Goal: Task Accomplishment & Management: Manage account settings

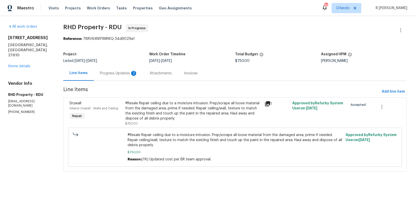
click at [118, 73] on div "Progress Updates 2" at bounding box center [119, 73] width 38 height 5
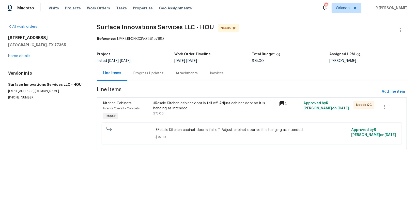
click at [160, 69] on div "Progress Updates" at bounding box center [148, 73] width 42 height 15
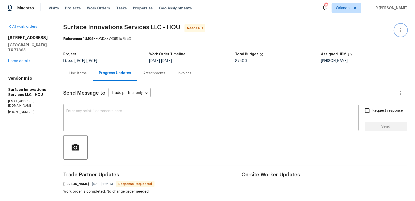
click at [406, 32] on button "button" at bounding box center [401, 30] width 12 height 12
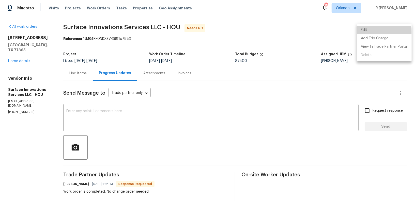
click at [371, 32] on li "Edit" at bounding box center [384, 30] width 55 height 8
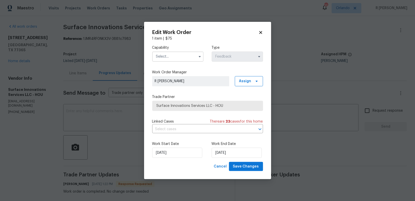
click at [183, 52] on input "text" at bounding box center [177, 57] width 51 height 10
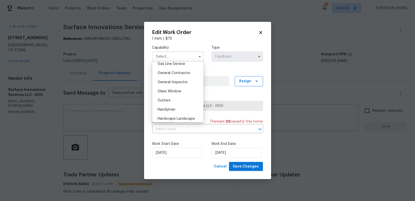
scroll to position [238, 0]
click at [178, 69] on div "General Contractor" at bounding box center [177, 72] width 49 height 9
type input "General Contractor"
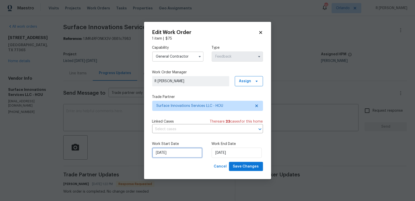
click at [163, 156] on input "02/09/2025" at bounding box center [177, 153] width 50 height 10
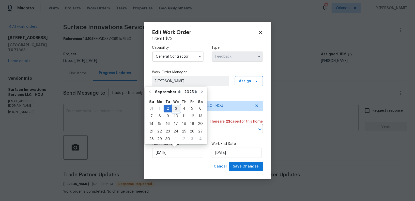
click at [178, 106] on div "3" at bounding box center [176, 108] width 8 height 7
type input "03/09/2025"
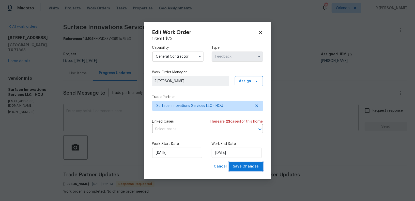
click at [245, 166] on span "Save Changes" at bounding box center [246, 167] width 26 height 6
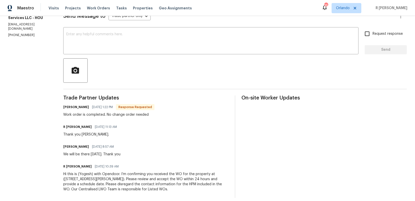
scroll to position [0, 0]
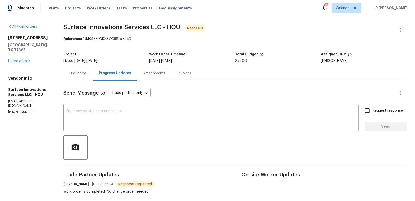
click at [87, 73] on div "Line Items" at bounding box center [77, 73] width 17 height 5
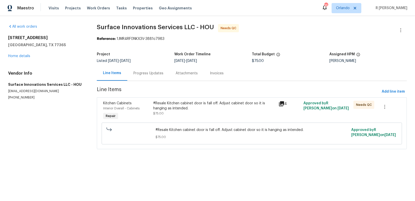
click at [167, 95] on span "Line Items" at bounding box center [238, 91] width 283 height 9
click at [186, 118] on div "#Resale Kitchen cabinet door is fall off. Adjust cabinet door so it is hanging …" at bounding box center [214, 110] width 125 height 23
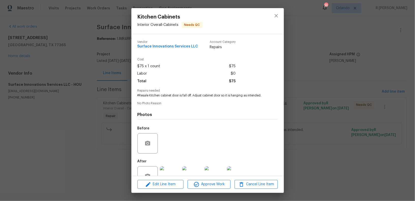
scroll to position [16, 0]
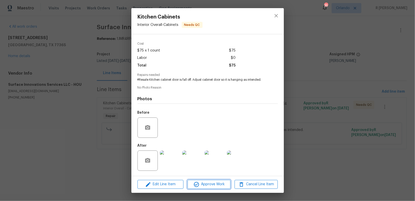
click at [226, 187] on span "Approve Work" at bounding box center [209, 184] width 40 height 6
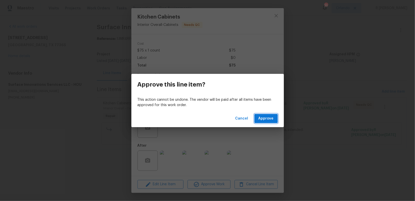
click at [272, 122] on button "Approve" at bounding box center [265, 118] width 23 height 9
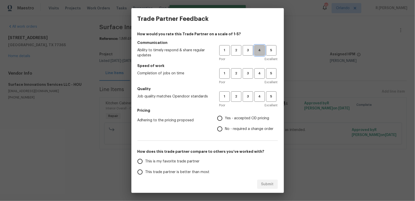
click at [261, 51] on span "4" at bounding box center [259, 51] width 9 height 6
click at [261, 83] on div "Poor Excellent" at bounding box center [248, 82] width 58 height 5
click at [261, 69] on button "4" at bounding box center [259, 73] width 10 height 10
click at [260, 94] on button "4" at bounding box center [259, 96] width 10 height 10
click at [239, 121] on label "Yes - accepted OD pricing" at bounding box center [243, 118] width 59 height 11
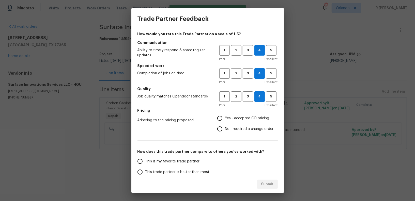
click at [225, 121] on input "Yes - accepted OD pricing" at bounding box center [219, 118] width 11 height 11
radio input "true"
click at [183, 159] on span "This is my favorite trade partner" at bounding box center [172, 161] width 54 height 5
click at [145, 159] on input "This is my favorite trade partner" at bounding box center [140, 161] width 11 height 11
click at [270, 186] on span "Submit" at bounding box center [267, 184] width 12 height 6
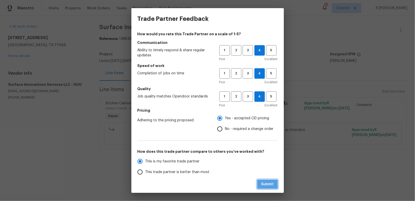
radio input "true"
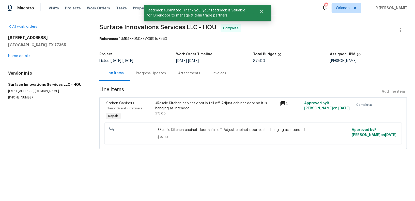
click at [157, 78] on div "Progress Updates" at bounding box center [151, 73] width 42 height 15
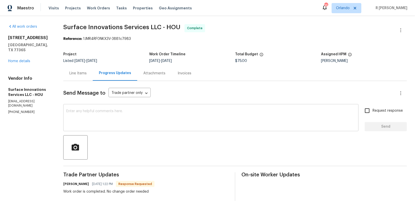
click at [167, 122] on textarea at bounding box center [210, 119] width 289 height 18
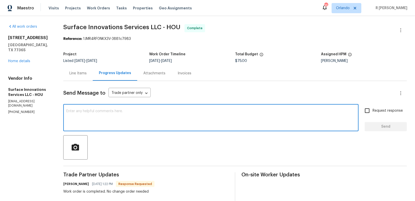
paste textarea "Hi Team, the work order has been approved. Kindly upload the detailed invoice. …"
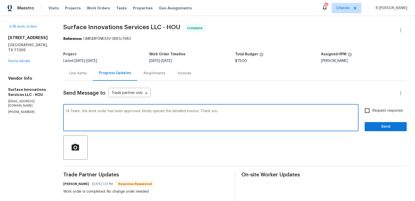
type textarea "Hi Team, the work order has been approved. Kindly upload the detailed invoice. …"
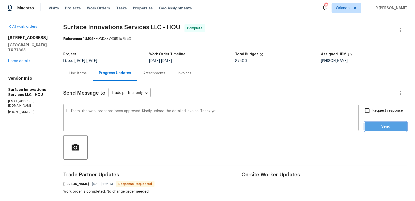
click at [378, 125] on span "Send" at bounding box center [386, 127] width 34 height 6
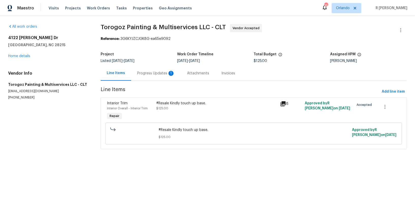
click at [154, 76] on div "Progress Updates 1" at bounding box center [156, 73] width 50 height 15
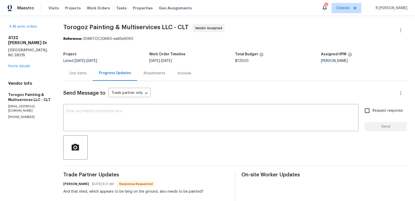
click at [84, 75] on div "Line Items" at bounding box center [77, 73] width 17 height 5
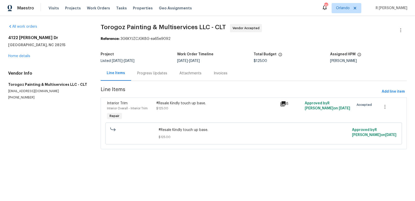
click at [197, 111] on div "#Resale Kindly touch up base. $125.00" at bounding box center [217, 110] width 124 height 23
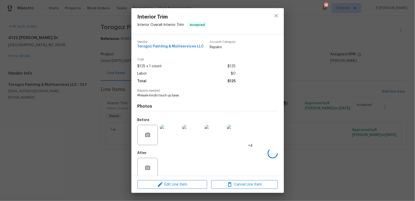
scroll to position [7, 0]
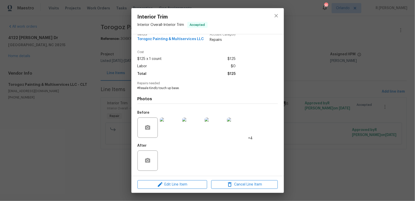
click at [170, 131] on img at bounding box center [170, 128] width 20 height 20
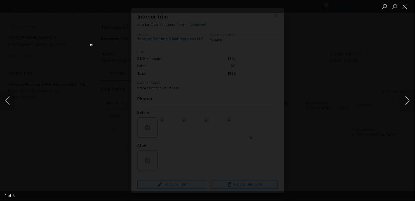
click at [406, 104] on button "Next image" at bounding box center [407, 100] width 15 height 20
click at [264, 90] on img "Lightbox" at bounding box center [207, 100] width 415 height 201
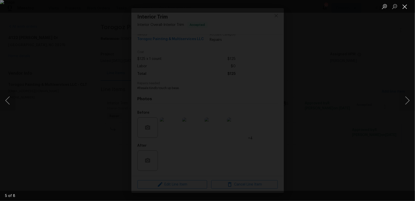
click at [406, 9] on button "Close lightbox" at bounding box center [405, 6] width 10 height 9
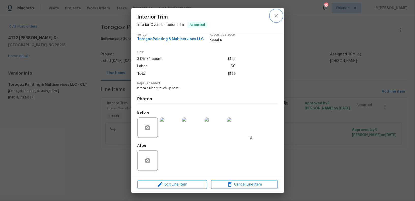
click at [277, 18] on icon "close" at bounding box center [276, 16] width 6 height 6
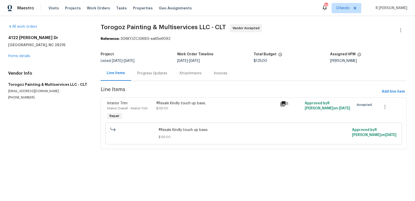
click at [156, 72] on div "Progress Updates" at bounding box center [152, 73] width 30 height 5
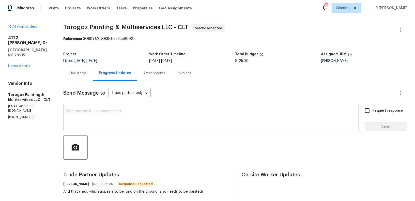
click at [128, 130] on div "x ​" at bounding box center [210, 118] width 295 height 26
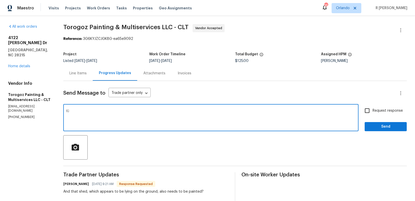
type textarea "K"
click at [90, 76] on div "Line Items" at bounding box center [77, 73] width 29 height 15
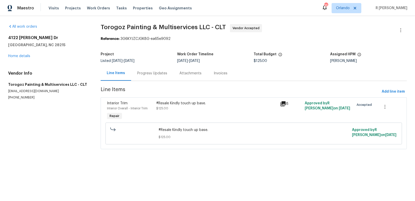
click at [216, 123] on div "#Resale Kindly touch up base. $125.00 Approved by R Yogesh Kannan on 9/2/2025" at bounding box center [253, 134] width 297 height 22
click at [184, 119] on div "#Resale Kindly touch up base. $125.00" at bounding box center [217, 110] width 124 height 23
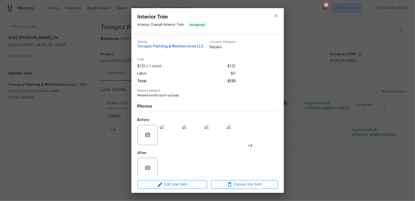
scroll to position [7, 0]
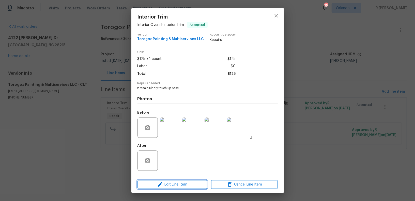
click at [166, 187] on span "Edit Line Item" at bounding box center [172, 185] width 67 height 6
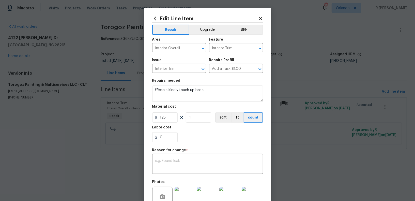
scroll to position [54, 0]
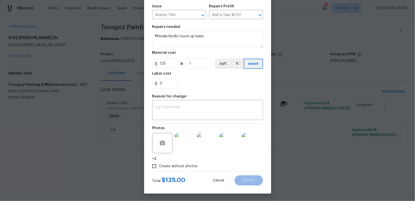
click at [182, 142] on img at bounding box center [185, 143] width 20 height 20
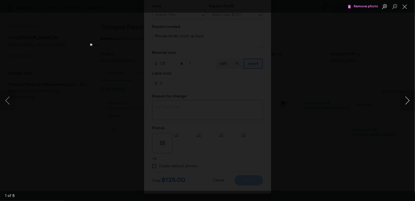
click at [413, 100] on button "Next image" at bounding box center [407, 100] width 15 height 20
click at [363, 8] on span "Remove photo" at bounding box center [363, 7] width 30 height 6
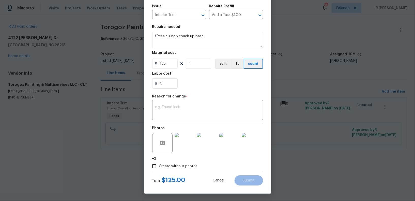
click at [255, 144] on img at bounding box center [252, 143] width 20 height 20
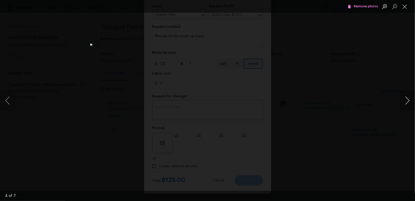
click at [409, 102] on button "Next image" at bounding box center [407, 100] width 15 height 20
click at [371, 5] on span "Remove photo" at bounding box center [363, 7] width 30 height 6
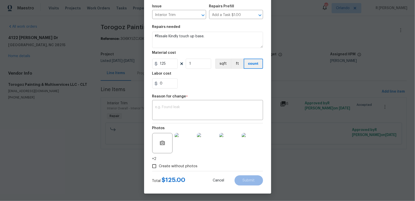
click at [246, 143] on img at bounding box center [252, 143] width 20 height 20
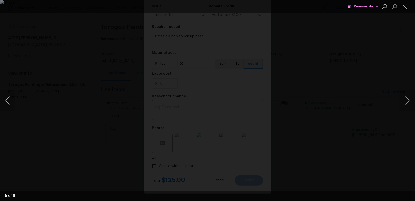
click at [368, 3] on button "Remove photo" at bounding box center [362, 7] width 33 height 8
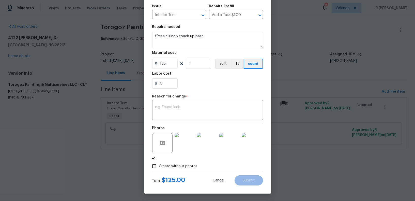
click at [250, 142] on img at bounding box center [252, 143] width 20 height 20
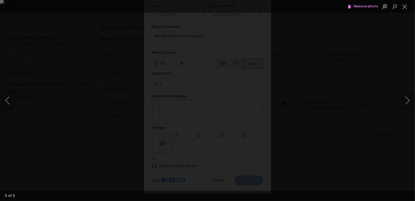
click at [362, 8] on span "Remove photo" at bounding box center [363, 7] width 30 height 6
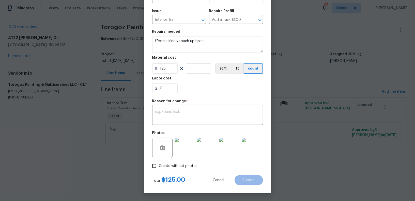
scroll to position [49, 0]
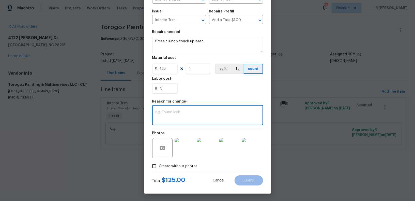
click at [186, 114] on textarea at bounding box center [207, 116] width 105 height 11
type textarea "Verbia"
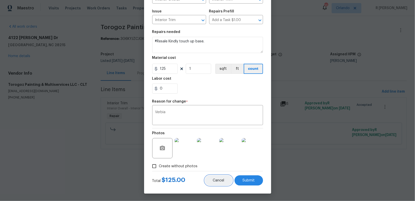
click at [217, 183] on button "Cancel" at bounding box center [219, 181] width 28 height 10
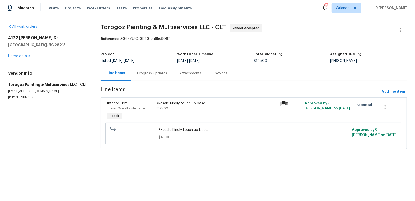
scroll to position [0, 0]
click at [157, 69] on div "Progress Updates" at bounding box center [152, 73] width 42 height 15
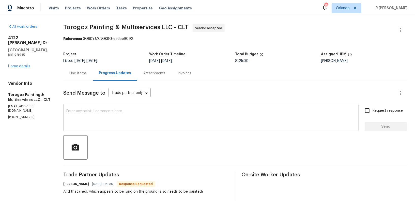
click at [146, 116] on textarea at bounding box center [210, 119] width 289 height 18
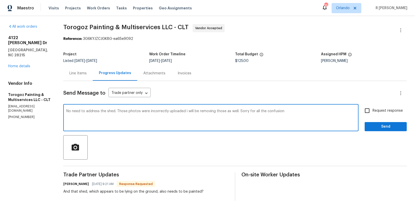
scroll to position [67, 0]
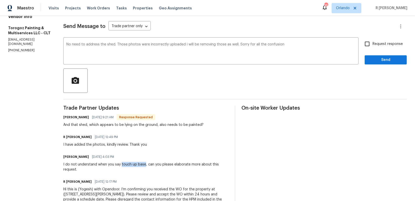
drag, startPoint x: 129, startPoint y: 165, endPoint x: 152, endPoint y: 166, distance: 22.9
click at [152, 166] on div "I do not understand when you say touch up base, can you please elaborate more a…" at bounding box center [145, 167] width 165 height 10
copy div "touch up base"
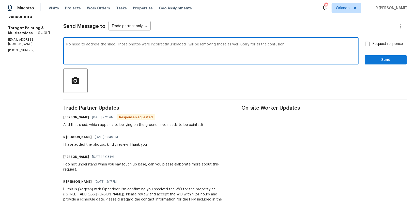
click at [303, 45] on textarea "No need to address the shed. Those photos were incorrectly uploaded i will be r…" at bounding box center [210, 52] width 289 height 18
paste textarea "touch up base"
type textarea "No need to address the shed. Those photos were incorrectly uploaded i will be r…"
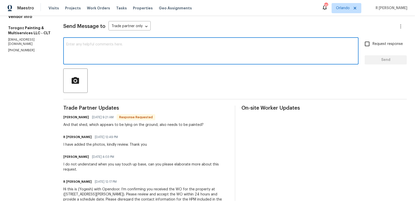
paste textarea "No need to address the shed. Those photos were uploaded by mistake, and I will …"
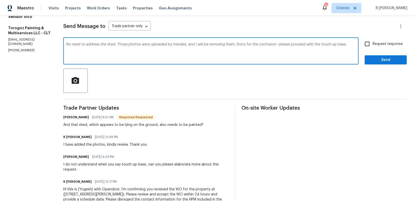
type textarea "No need to address the shed. Those photos were uploaded by mistake, and I will …"
click at [396, 59] on span "Send" at bounding box center [386, 60] width 34 height 6
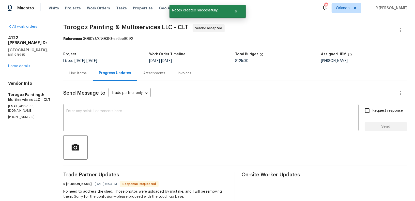
click at [87, 72] on div "Line Items" at bounding box center [77, 73] width 17 height 5
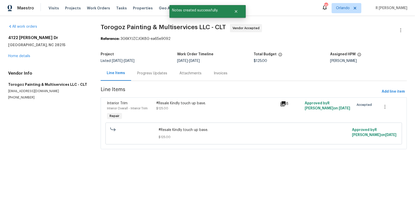
click at [194, 120] on div "#Resale Kindly touch up base. $125.00" at bounding box center [217, 110] width 124 height 23
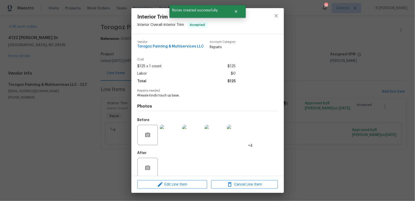
scroll to position [7, 0]
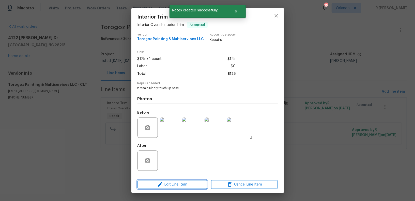
click at [175, 184] on span "Edit Line Item" at bounding box center [172, 185] width 67 height 6
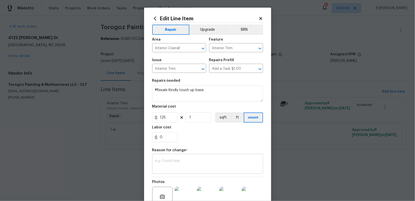
scroll to position [54, 0]
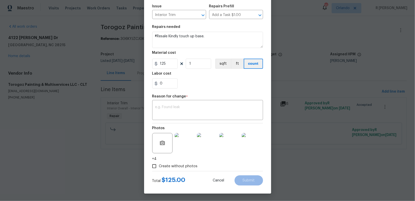
click at [250, 140] on img at bounding box center [252, 143] width 20 height 20
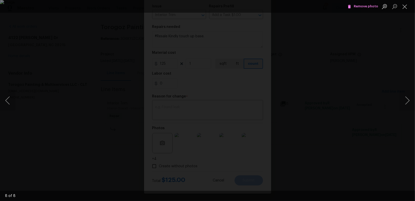
click at [362, 8] on span "Remove photo" at bounding box center [363, 7] width 30 height 6
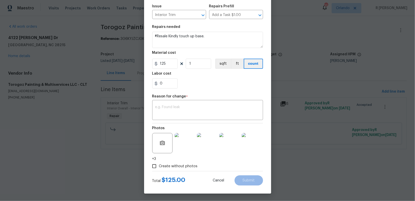
click at [249, 149] on img at bounding box center [252, 143] width 20 height 20
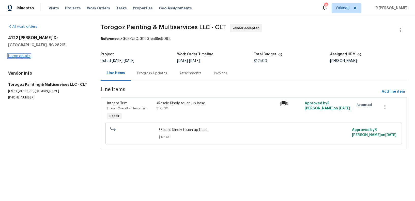
click at [24, 54] on link "Home details" at bounding box center [19, 56] width 22 height 4
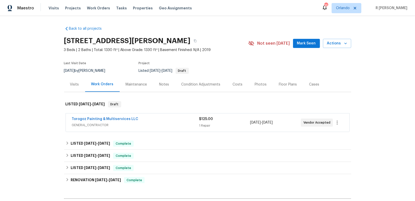
click at [314, 85] on div "Cases" at bounding box center [314, 84] width 10 height 5
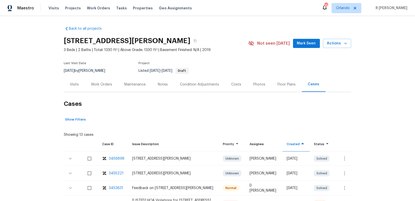
scroll to position [87, 0]
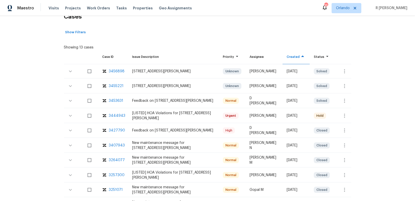
click at [116, 114] on div "3444943" at bounding box center [117, 115] width 17 height 5
click at [116, 98] on div "3453631" at bounding box center [116, 100] width 14 height 5
click at [119, 84] on div "3455221" at bounding box center [116, 86] width 15 height 5
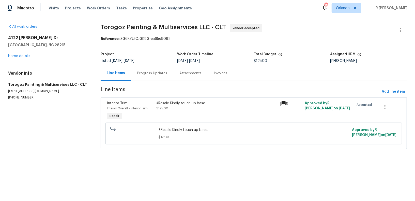
click at [188, 102] on div "#Resale Kindly touch up base." at bounding box center [217, 103] width 120 height 5
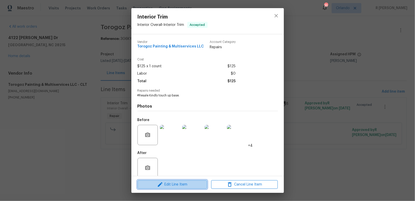
click at [171, 182] on span "Edit Line Item" at bounding box center [172, 185] width 67 height 6
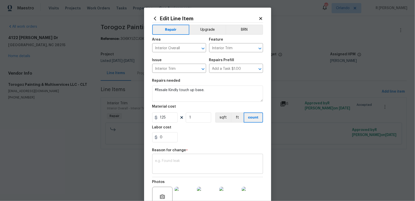
scroll to position [54, 0]
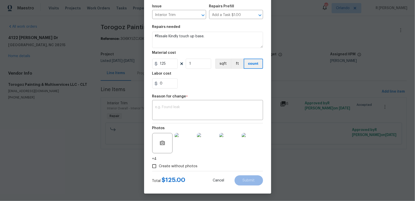
click at [228, 151] on img at bounding box center [229, 143] width 20 height 20
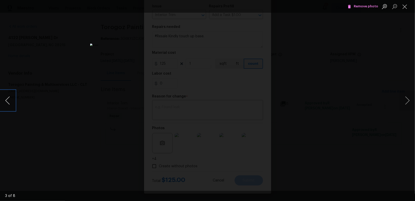
click at [11, 100] on button "Previous image" at bounding box center [7, 100] width 15 height 20
click at [361, 6] on span "Remove photo" at bounding box center [363, 7] width 30 height 6
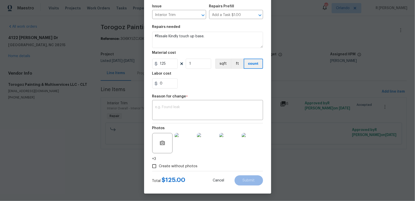
scroll to position [0, 0]
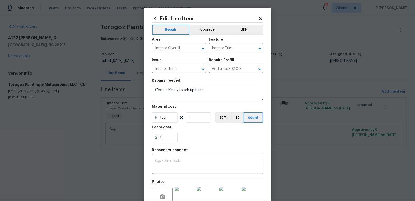
click at [263, 17] on icon at bounding box center [260, 18] width 5 height 5
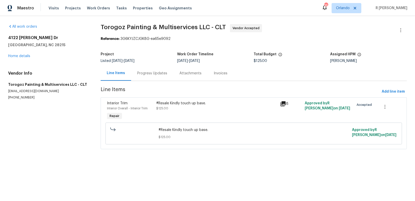
click at [177, 104] on div "#Resale Kindly touch up base." at bounding box center [217, 103] width 120 height 5
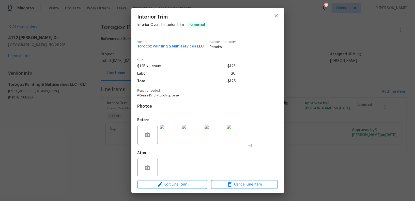
scroll to position [7, 0]
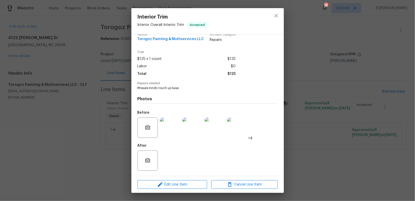
click at [175, 131] on img at bounding box center [170, 128] width 20 height 20
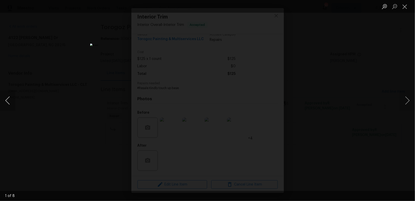
click at [7, 105] on button "Previous image" at bounding box center [7, 100] width 15 height 20
click at [404, 7] on button "Close lightbox" at bounding box center [405, 6] width 10 height 9
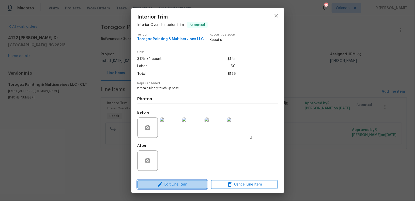
click at [184, 188] on button "Edit Line Item" at bounding box center [172, 184] width 70 height 9
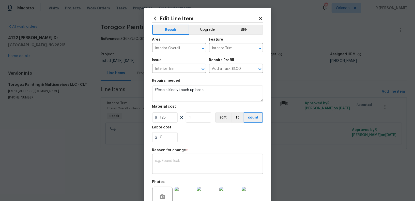
scroll to position [54, 0]
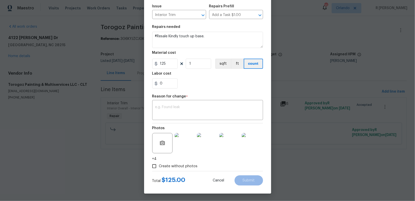
click at [187, 143] on img at bounding box center [185, 143] width 20 height 20
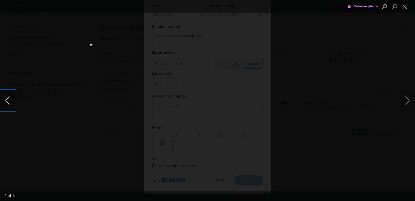
click at [5, 99] on button "Previous image" at bounding box center [7, 100] width 15 height 20
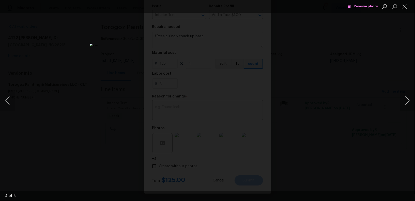
click at [411, 100] on button "Next image" at bounding box center [407, 100] width 15 height 20
click at [356, 9] on span "Remove photo" at bounding box center [363, 7] width 30 height 6
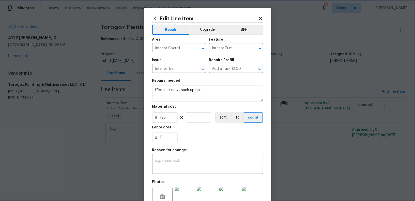
scroll to position [54, 0]
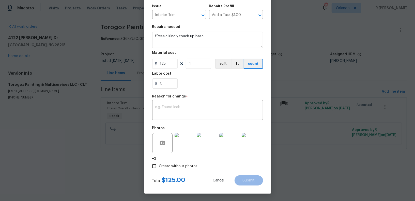
click at [209, 147] on img at bounding box center [207, 143] width 20 height 20
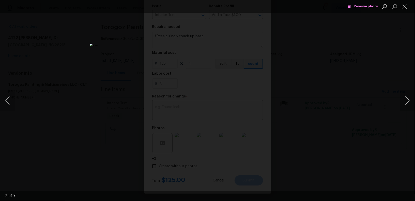
click at [409, 105] on button "Next image" at bounding box center [407, 100] width 15 height 20
click at [363, 6] on span "Remove photo" at bounding box center [363, 7] width 30 height 6
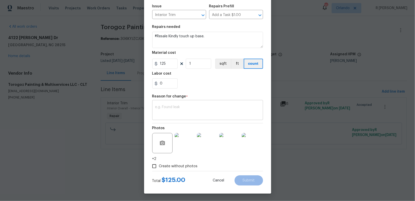
scroll to position [0, 0]
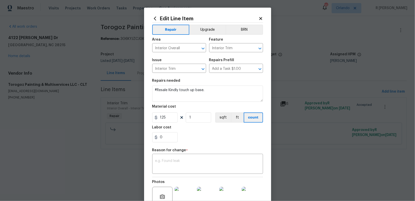
click at [260, 17] on icon at bounding box center [260, 18] width 5 height 5
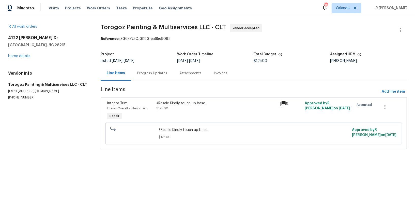
click at [170, 106] on div "#Resale Kindly touch up base. $125.00" at bounding box center [217, 106] width 120 height 10
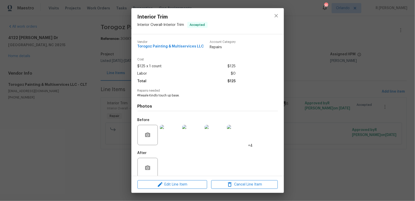
scroll to position [7, 0]
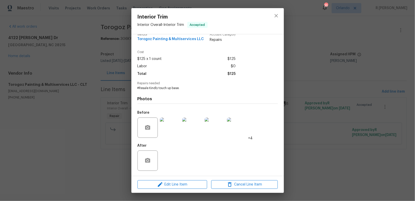
click at [167, 122] on img at bounding box center [170, 128] width 20 height 20
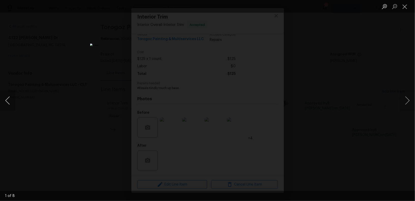
click at [12, 105] on button "Previous image" at bounding box center [7, 100] width 15 height 20
click at [404, 8] on button "Close lightbox" at bounding box center [405, 6] width 10 height 9
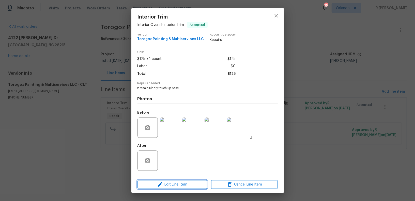
click at [195, 187] on span "Edit Line Item" at bounding box center [172, 185] width 67 height 6
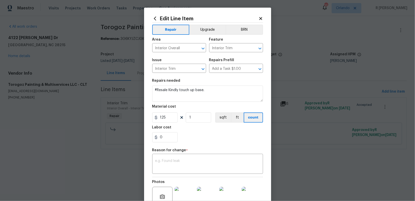
scroll to position [54, 0]
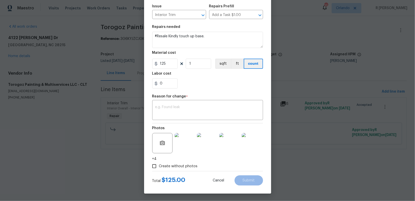
click at [186, 144] on img at bounding box center [185, 143] width 20 height 20
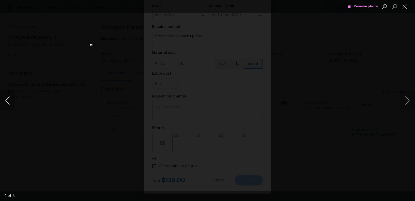
click at [11, 100] on button "Previous image" at bounding box center [7, 100] width 15 height 20
click at [365, 6] on span "Remove photo" at bounding box center [363, 7] width 30 height 6
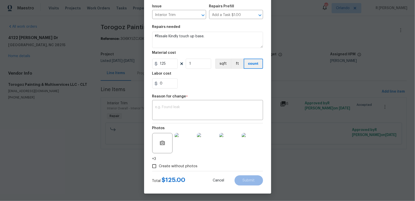
scroll to position [0, 0]
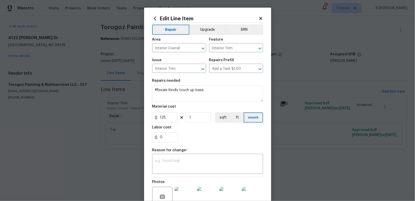
click at [260, 20] on icon at bounding box center [260, 18] width 5 height 5
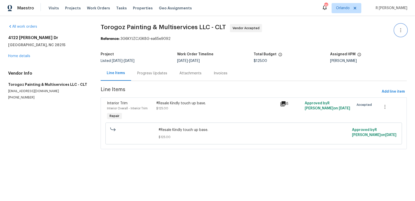
click at [399, 31] on icon "button" at bounding box center [401, 30] width 6 height 6
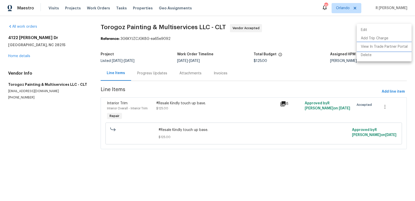
click at [370, 50] on li "View In Trade Partner Portal" at bounding box center [384, 47] width 55 height 8
click at [165, 67] on div at bounding box center [207, 100] width 415 height 201
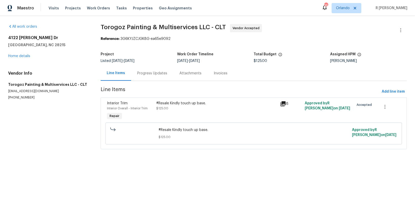
click at [152, 75] on div "Progress Updates" at bounding box center [152, 73] width 30 height 5
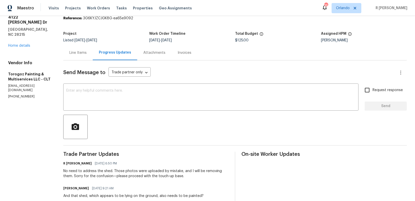
scroll to position [39, 0]
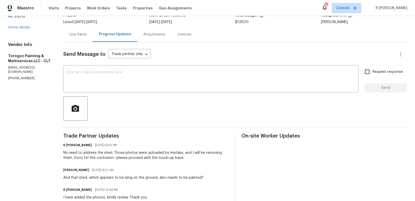
click at [142, 156] on div "No need to address the shed. Those photos were uploaded by mistake, and I will …" at bounding box center [145, 155] width 165 height 10
click at [130, 180] on div "And that shed, which appears to be lying on the ground, also needs to be painte…" at bounding box center [133, 177] width 140 height 5
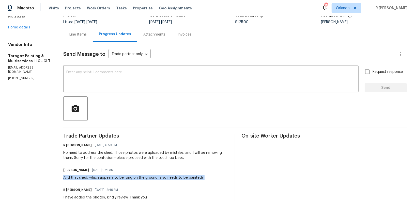
click at [130, 180] on div "And that shed, which appears to be lying on the ground, also needs to be painte…" at bounding box center [133, 177] width 140 height 5
copy div "And that shed, which appears to be lying on the ground, also needs to be painte…"
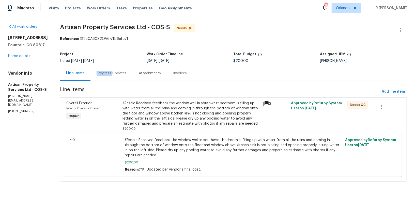
click at [106, 71] on div "Progress Updates" at bounding box center [112, 73] width 30 height 5
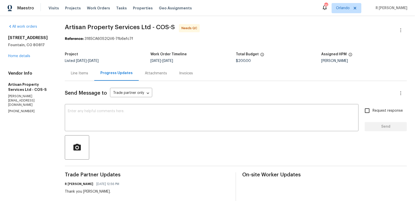
click at [175, 142] on div at bounding box center [236, 147] width 342 height 24
click at [84, 77] on div "Line Items" at bounding box center [79, 73] width 29 height 15
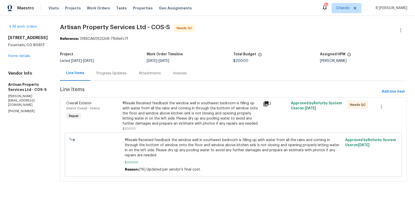
click at [110, 75] on div "Progress Updates" at bounding box center [112, 73] width 30 height 5
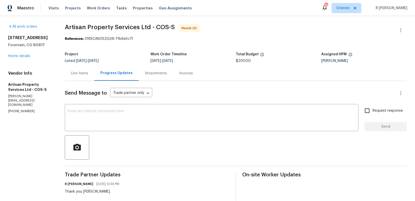
click at [71, 79] on div "Line Items" at bounding box center [79, 73] width 29 height 15
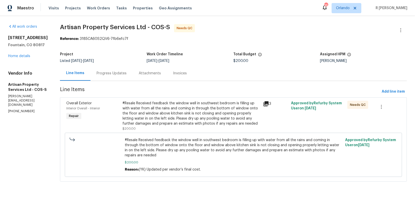
click at [137, 109] on div "#Resale Received feedback the window well in southwest bedroom is filling up wi…" at bounding box center [190, 113] width 137 height 25
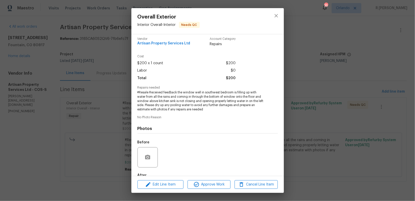
scroll to position [33, 0]
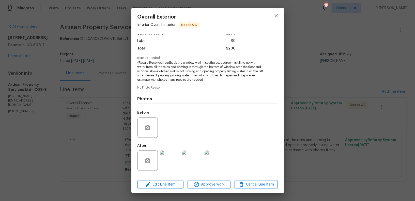
click at [174, 166] on img at bounding box center [170, 161] width 20 height 20
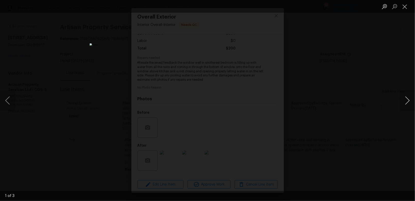
click at [408, 101] on button "Next image" at bounding box center [407, 100] width 15 height 20
click at [406, 9] on button "Close lightbox" at bounding box center [405, 6] width 10 height 9
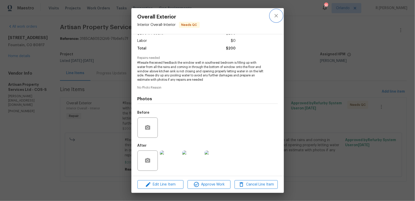
click at [274, 15] on icon "close" at bounding box center [276, 16] width 6 height 6
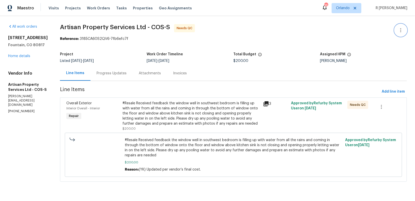
click at [401, 30] on icon "button" at bounding box center [400, 30] width 1 height 4
click at [372, 30] on li "Edit" at bounding box center [384, 30] width 55 height 8
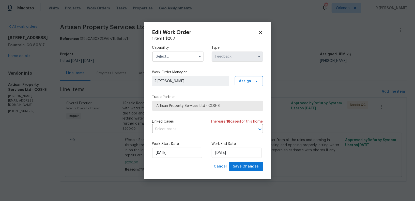
click at [162, 59] on input "text" at bounding box center [177, 57] width 51 height 10
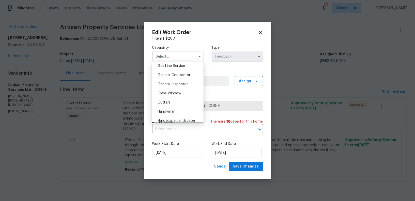
scroll to position [226, 0]
click at [178, 86] on div "General Contractor" at bounding box center [177, 84] width 49 height 9
type input "General Contractor"
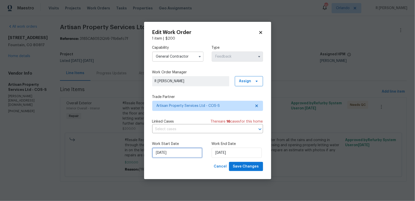
click at [168, 153] on input "26/08/2025" at bounding box center [177, 153] width 50 height 10
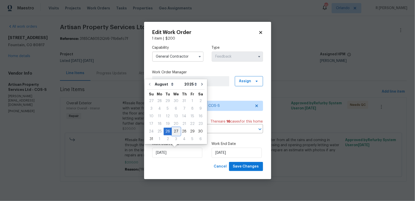
click at [176, 131] on div "27" at bounding box center [176, 131] width 8 height 7
type input "27/08/2025"
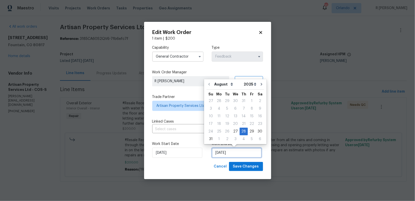
click at [227, 154] on input "[DATE]" at bounding box center [237, 153] width 50 height 10
click at [235, 140] on div "3" at bounding box center [235, 139] width 8 height 7
type input "[DATE]"
select select "8"
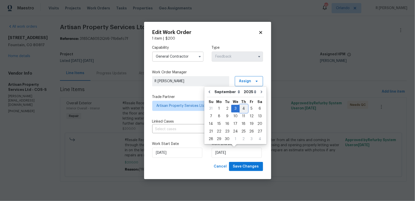
click at [242, 109] on div "4" at bounding box center [244, 108] width 8 height 7
type input "04/09/2025"
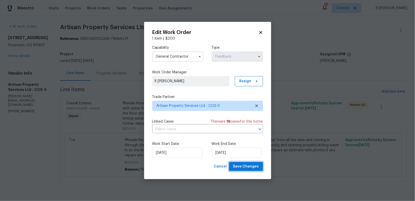
click at [240, 168] on span "Save Changes" at bounding box center [246, 167] width 26 height 6
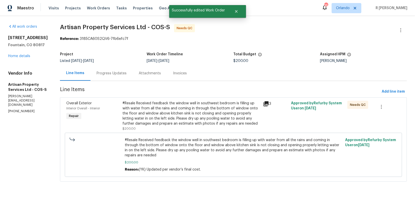
click at [165, 129] on div "#Resale Received feedback the window well in southwest bedroom is filling up wi…" at bounding box center [190, 116] width 137 height 30
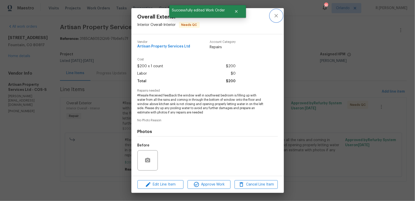
click at [272, 14] on button "close" at bounding box center [276, 16] width 12 height 12
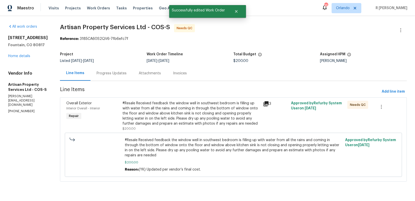
click at [118, 70] on div "Progress Updates" at bounding box center [111, 73] width 42 height 15
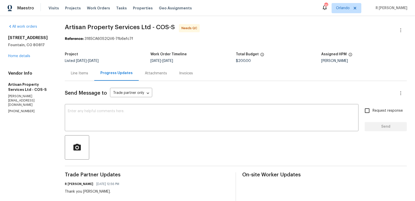
click at [72, 75] on div "Line Items" at bounding box center [79, 73] width 17 height 5
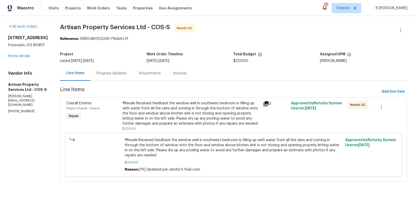
click at [142, 106] on div "#Resale Received feedback the window well in southwest bedroom is filling up wi…" at bounding box center [190, 113] width 137 height 25
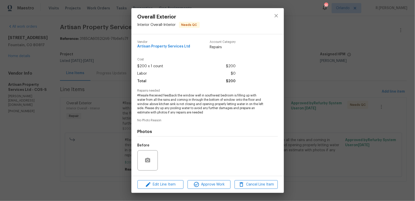
scroll to position [33, 0]
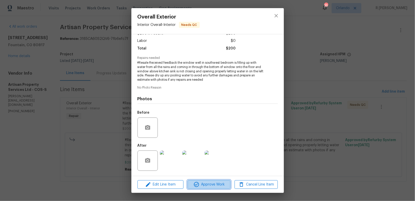
click at [214, 187] on span "Approve Work" at bounding box center [209, 185] width 40 height 6
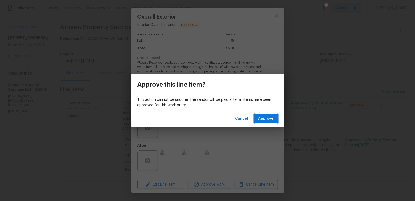
click at [273, 120] on span "Approve" at bounding box center [265, 119] width 15 height 6
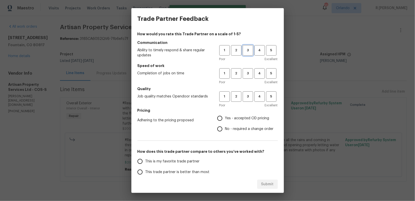
click at [251, 51] on span "3" at bounding box center [247, 51] width 9 height 6
click at [251, 73] on span "3" at bounding box center [247, 74] width 9 height 6
click at [247, 97] on span "3" at bounding box center [247, 97] width 9 height 6
click at [235, 112] on h5 "Pricing" at bounding box center [207, 110] width 140 height 5
click at [235, 114] on label "Yes - accepted OD pricing" at bounding box center [243, 118] width 59 height 11
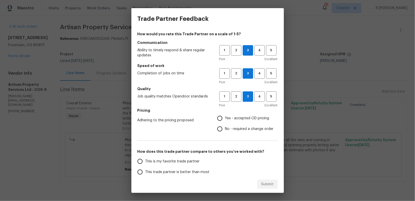
click at [225, 114] on input "Yes - accepted OD pricing" at bounding box center [219, 118] width 11 height 11
radio input "true"
click at [188, 172] on span "This trade partner is better than most" at bounding box center [177, 172] width 64 height 5
click at [145, 172] on input "This trade partner is better than most" at bounding box center [140, 172] width 11 height 11
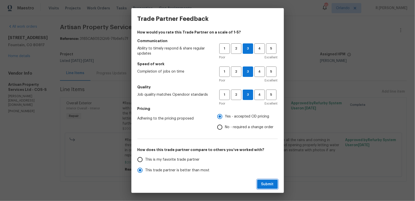
click at [272, 183] on span "Submit" at bounding box center [267, 184] width 12 height 6
radio input "true"
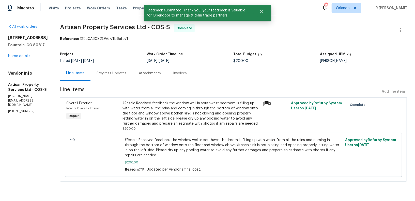
click at [118, 76] on div "Progress Updates" at bounding box center [111, 73] width 42 height 15
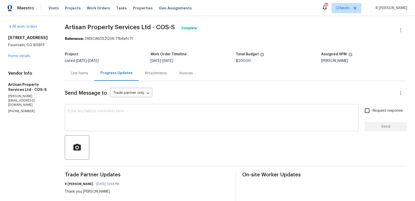
click at [186, 118] on textarea at bounding box center [212, 119] width 288 height 18
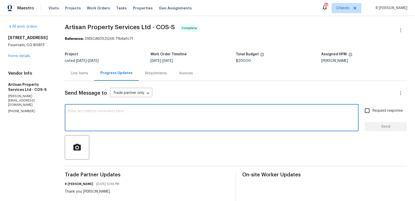
paste textarea "Hi Team, the work order has been approved. Kindly upload the detailed invoice. …"
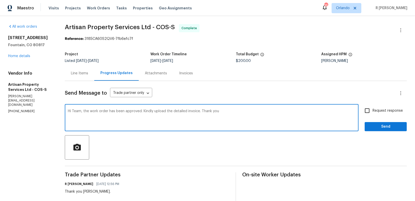
type textarea "Hi Team, the work order has been approved. Kindly upload the detailed invoice. …"
click at [381, 131] on button "Send" at bounding box center [386, 126] width 42 height 9
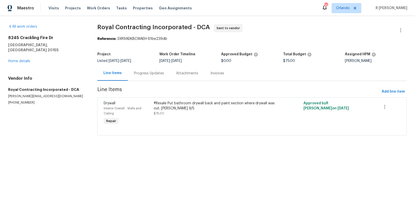
click at [143, 72] on div "Progress Updates" at bounding box center [149, 73] width 30 height 5
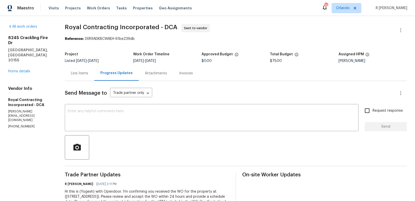
click at [199, 131] on div "x ​" at bounding box center [212, 118] width 294 height 26
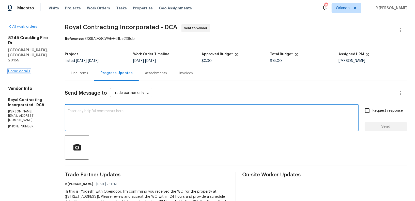
click at [18, 70] on link "Home details" at bounding box center [19, 72] width 22 height 4
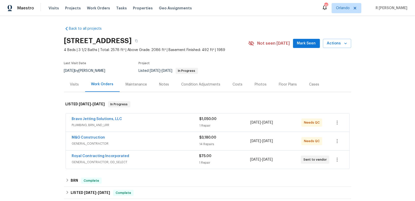
click at [139, 141] on div "M&G Construction" at bounding box center [136, 138] width 128 height 6
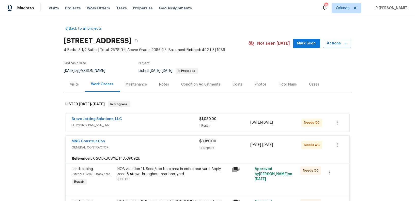
click at [139, 141] on div "M&G Construction" at bounding box center [136, 142] width 128 height 6
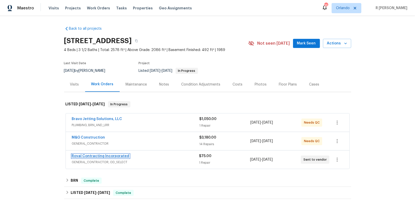
click at [113, 157] on link "Royal Contracting Incorporated" at bounding box center [100, 157] width 57 height 4
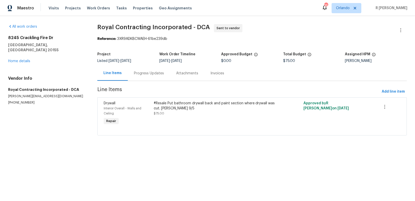
click at [151, 75] on div "Progress Updates" at bounding box center [149, 73] width 30 height 5
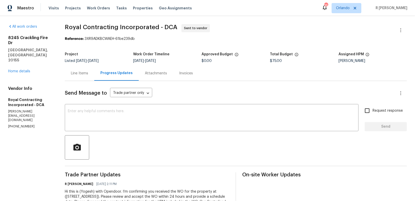
click at [22, 105] on section "All work orders 8245 Crackling Fire Dr Gainesville, VA 20155 Home details Vendo…" at bounding box center [30, 120] width 44 height 192
click at [20, 125] on p "(540) 892-0416" at bounding box center [30, 127] width 44 height 4
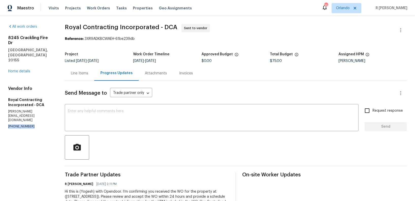
copy p "(540) 892-0416"
click at [180, 123] on textarea at bounding box center [212, 119] width 288 height 18
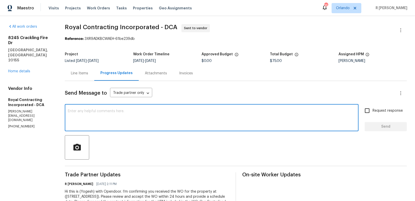
paste textarea "Hi Team, we sent you a text message through RingCentral to get a status update …"
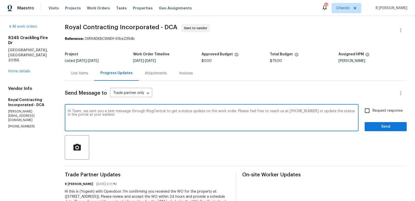
type textarea "Hi Team, we sent you a text message through RingCentral to get a status update …"
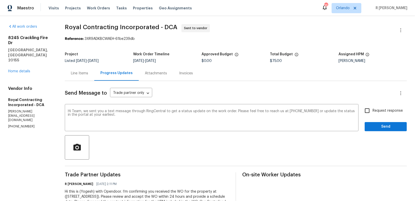
click at [381, 111] on span "Request response" at bounding box center [388, 110] width 30 height 5
click at [373, 111] on input "Request response" at bounding box center [367, 110] width 11 height 11
checkbox input "true"
click at [380, 128] on span "Send" at bounding box center [386, 127] width 34 height 6
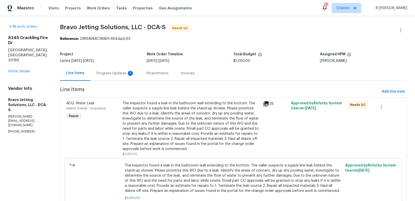
click at [130, 71] on div "Progress Updates 1" at bounding box center [116, 73] width 38 height 5
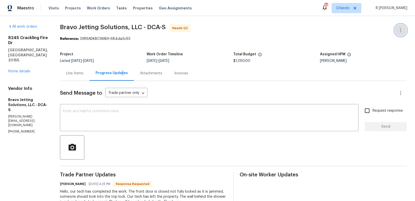
click at [401, 28] on icon "button" at bounding box center [401, 30] width 6 height 6
click at [370, 27] on li "Edit" at bounding box center [384, 30] width 55 height 8
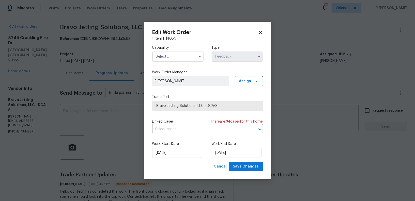
click at [178, 58] on input "text" at bounding box center [177, 57] width 51 height 10
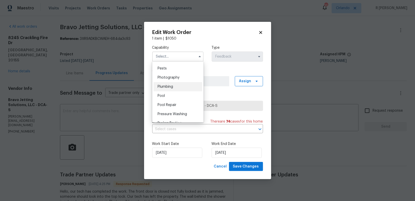
scroll to position [435, 0]
click at [167, 85] on span "Plumbing" at bounding box center [166, 87] width 16 height 4
type input "Plumbing"
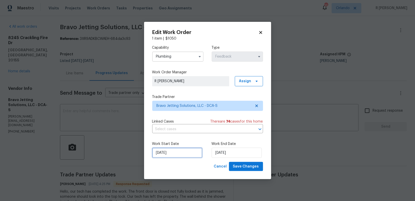
click at [170, 151] on input "28/08/2025" at bounding box center [177, 153] width 50 height 10
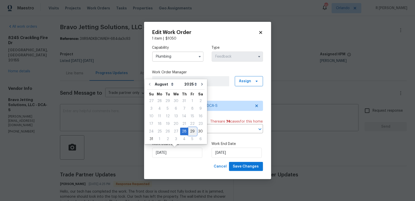
click at [189, 128] on div "29" at bounding box center [192, 131] width 8 height 7
type input "29/08/2025"
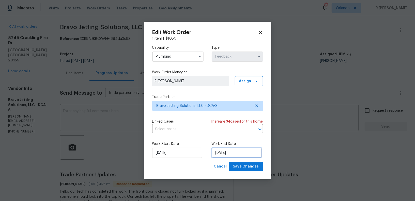
click at [221, 155] on input "01/09/2025" at bounding box center [237, 153] width 50 height 10
select select "8"
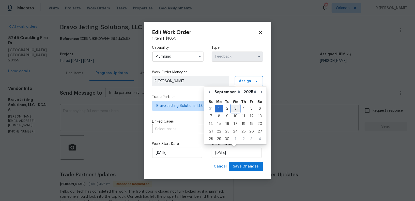
click at [236, 107] on div "3" at bounding box center [235, 108] width 8 height 7
type input "03/09/2025"
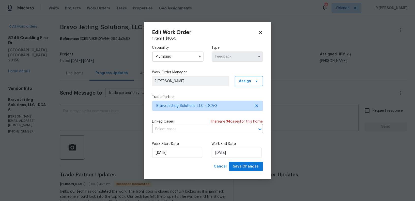
click at [242, 172] on div "Edit Work Order 1 item | $ 1050 Capability Plumbing Type Feedback Work Order Ma…" at bounding box center [207, 101] width 127 height 158
click at [244, 167] on span "Save Changes" at bounding box center [246, 167] width 26 height 6
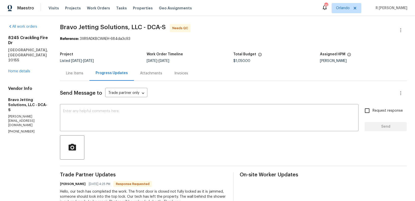
click at [89, 77] on div "Line Items" at bounding box center [74, 73] width 29 height 15
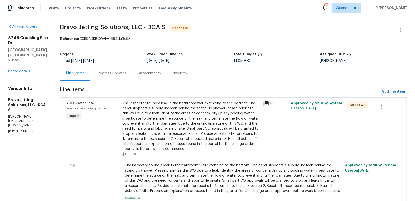
click at [179, 116] on div "The inspector found a leak in the bathroom wall extending to the bottom. The ca…" at bounding box center [190, 126] width 137 height 51
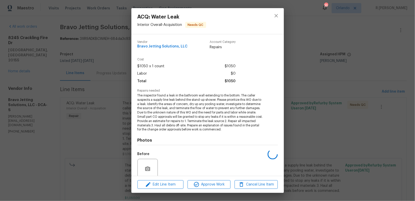
scroll to position [41, 0]
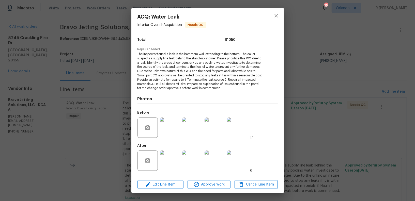
click at [173, 163] on img at bounding box center [170, 161] width 20 height 20
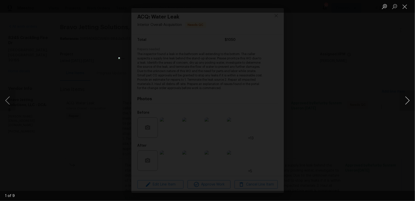
click at [410, 101] on button "Next image" at bounding box center [407, 100] width 15 height 20
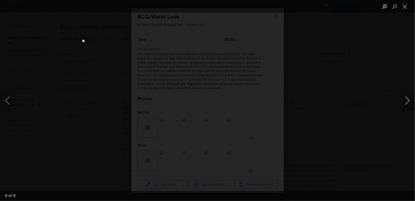
click at [410, 101] on button "Next image" at bounding box center [407, 100] width 15 height 20
click at [403, 9] on button "Close lightbox" at bounding box center [405, 6] width 10 height 9
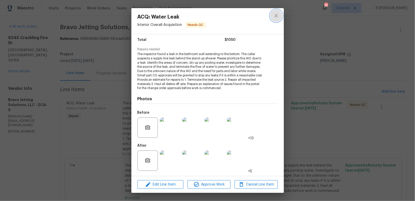
click at [276, 17] on icon "close" at bounding box center [276, 16] width 6 height 6
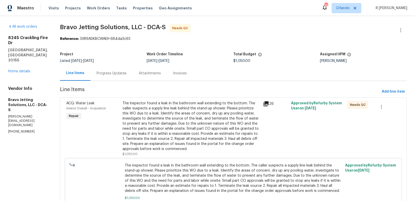
click at [128, 81] on div "Progress Updates" at bounding box center [111, 73] width 42 height 15
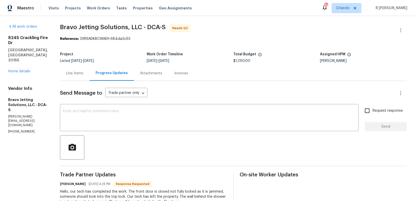
click at [81, 74] on div "Line Items" at bounding box center [74, 73] width 17 height 5
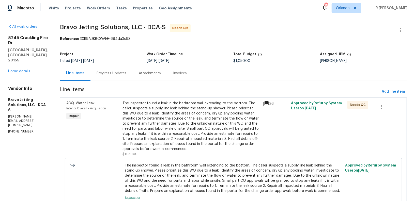
click at [212, 128] on div "The inspector found a leak in the bathroom wall extending to the bottom. The ca…" at bounding box center [190, 126] width 137 height 51
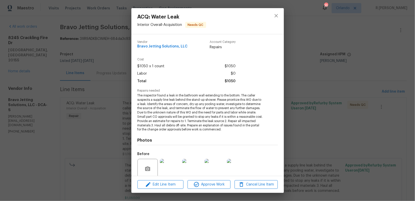
scroll to position [41, 0]
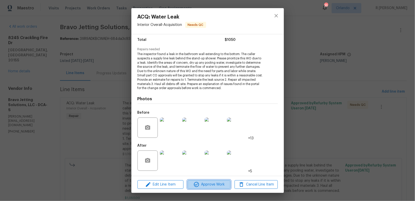
click at [211, 188] on span "Approve Work" at bounding box center [209, 185] width 40 height 6
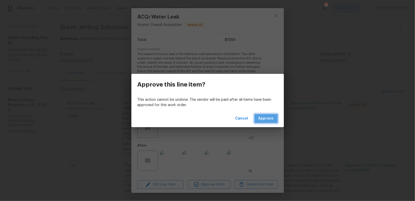
click at [265, 121] on span "Approve" at bounding box center [265, 119] width 15 height 6
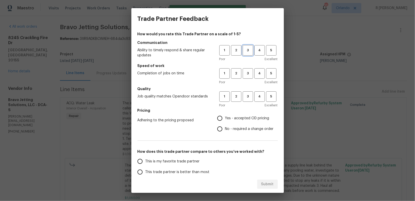
click at [249, 52] on span "3" at bounding box center [247, 51] width 9 height 6
click at [244, 80] on div "Poor Excellent" at bounding box center [248, 82] width 58 height 5
click at [246, 74] on span "3" at bounding box center [247, 74] width 9 height 6
click at [246, 96] on span "3" at bounding box center [247, 97] width 9 height 6
click at [234, 128] on span "No - required a change order" at bounding box center [249, 129] width 49 height 5
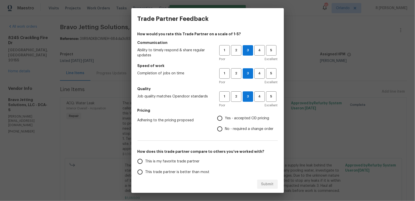
click at [225, 128] on input "No - required a change order" at bounding box center [219, 129] width 11 height 11
radio input "true"
click at [184, 168] on label "This trade partner is better than most" at bounding box center [175, 172] width 80 height 11
click at [145, 168] on input "This trade partner is better than most" at bounding box center [140, 172] width 11 height 11
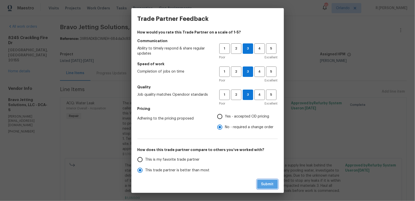
click at [266, 182] on span "Submit" at bounding box center [267, 184] width 12 height 6
radio input "true"
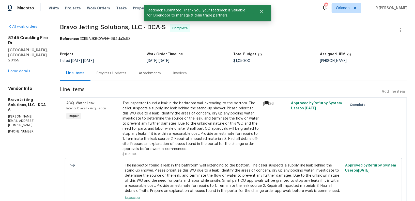
click at [115, 72] on div "Progress Updates" at bounding box center [112, 73] width 30 height 5
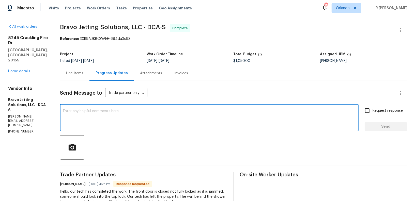
click at [153, 127] on textarea at bounding box center [209, 119] width 293 height 18
paste textarea "Hi Team, the work order has been approved. Kindly upload the detailed invoice. …"
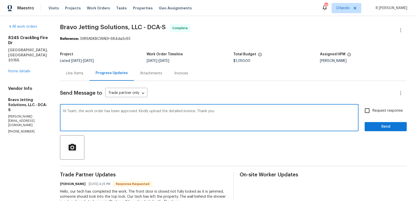
type textarea "Hi Team, the work order has been approved. Kindly upload the detailed invoice. …"
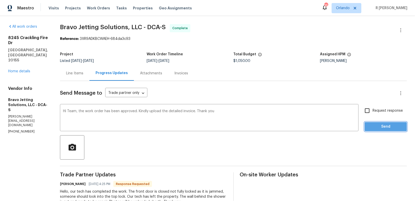
click at [388, 126] on span "Send" at bounding box center [386, 127] width 34 height 6
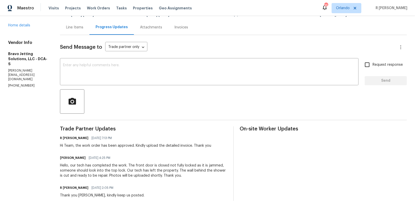
scroll to position [88, 0]
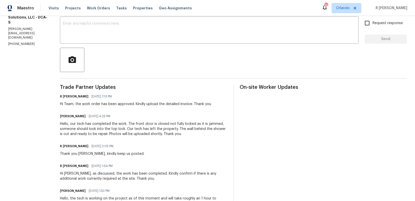
click at [126, 122] on div "Hello, our tech has completed the work. The front door is closed not fully lock…" at bounding box center [143, 128] width 167 height 15
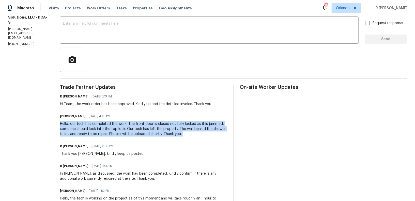
click at [126, 122] on div "Hello, our tech has completed the work. The front door is closed not fully lock…" at bounding box center [143, 128] width 167 height 15
copy div "Hello, our tech has completed the work. The front door is closed not fully lock…"
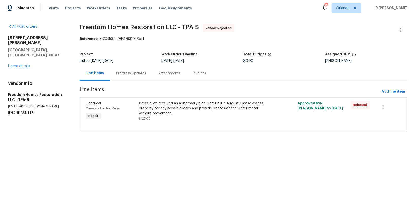
click at [133, 74] on div "Progress Updates" at bounding box center [131, 73] width 30 height 5
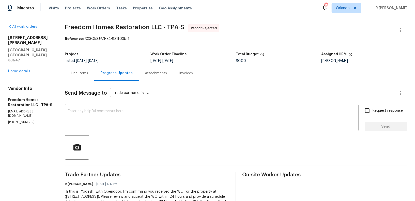
click at [80, 71] on div "Line Items" at bounding box center [79, 73] width 17 height 5
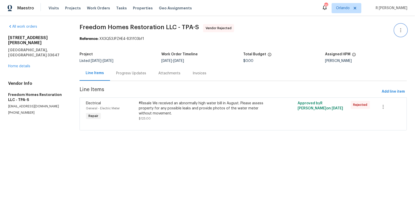
click at [399, 33] on icon "button" at bounding box center [401, 30] width 6 height 6
click at [375, 28] on li "Edit" at bounding box center [384, 30] width 55 height 8
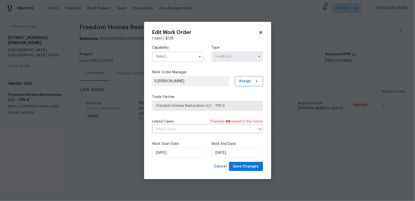
click at [261, 32] on icon at bounding box center [260, 32] width 5 height 5
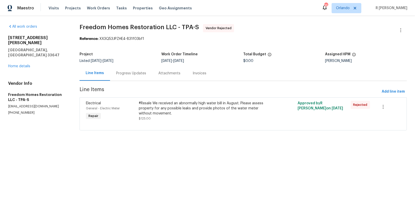
click at [24, 59] on div "All work orders 18122 Sugar Brooke Dr Tampa, FL 33647 Home details Vendor Info …" at bounding box center [37, 69] width 59 height 91
click at [25, 52] on div "18122 Sugar Brooke Dr Tampa, FL 33647 Home details" at bounding box center [37, 52] width 59 height 34
click at [25, 65] on link "Home details" at bounding box center [19, 67] width 22 height 4
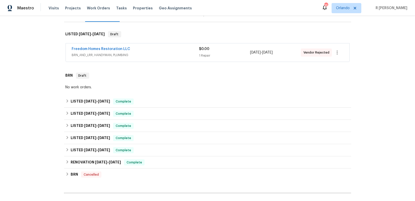
scroll to position [127, 0]
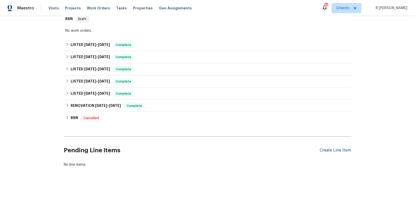
click at [328, 152] on div "Create Line Item" at bounding box center [335, 150] width 31 height 5
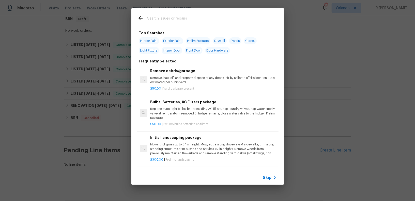
click at [223, 18] on input "text" at bounding box center [201, 19] width 108 height 8
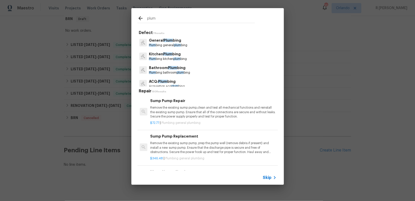
type input "plum"
click at [175, 41] on p "General Plum bing" at bounding box center [168, 40] width 38 height 5
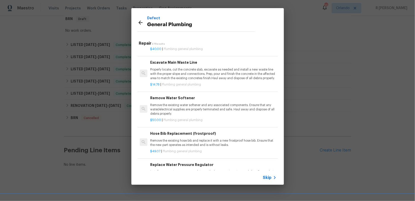
scroll to position [539, 0]
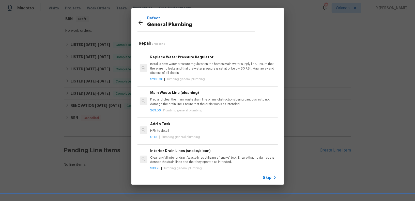
click at [176, 125] on div "Add a Task HPM to detail" at bounding box center [213, 127] width 126 height 12
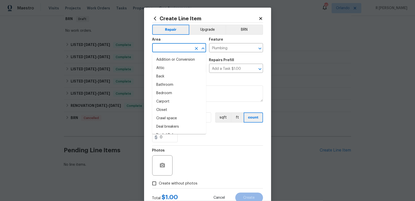
click at [178, 45] on input "text" at bounding box center [172, 48] width 40 height 8
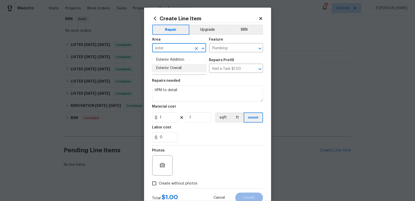
click at [176, 73] on ul "Exterior Addition Exterior Overall" at bounding box center [179, 64] width 54 height 21
click at [179, 69] on li "Exterior Overall" at bounding box center [179, 68] width 54 height 8
type input "Exterior Overall"
click at [194, 103] on section "Repairs needed HPM to detail Material cost 1 1 sqft ft count Labor cost 0" at bounding box center [207, 111] width 111 height 70
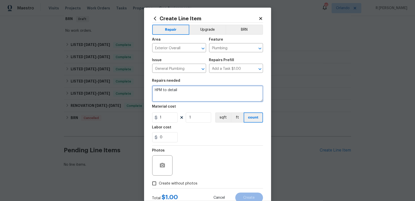
click at [186, 88] on textarea "HPM to detail" at bounding box center [207, 94] width 111 height 16
paste textarea "TP (Bravo Jetting Solutions, LLC.) stated 'Hello, our tech has completed the wo…"
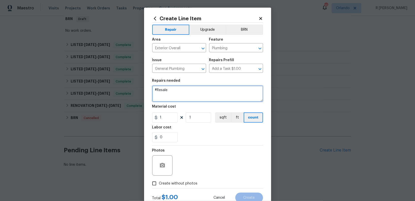
paste textarea "We received an abnormally high water bill in August. Please assess property for…"
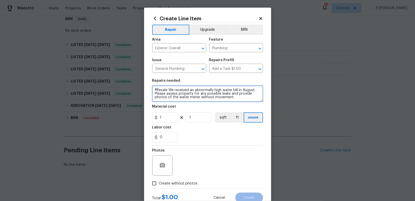
type textarea "#Resale We received an abnormally high water bill in August. Please assess prop…"
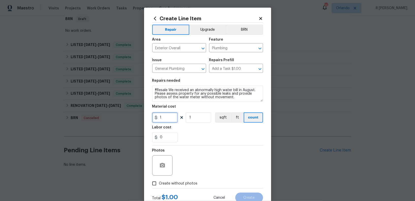
click at [172, 116] on input "1" at bounding box center [164, 118] width 25 height 10
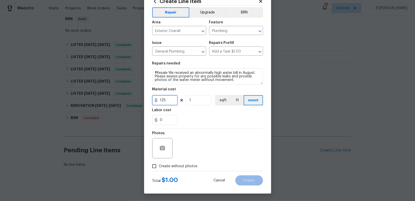
type input "125"
click at [188, 167] on span "Create without photos" at bounding box center [178, 166] width 39 height 5
click at [159, 167] on input "Create without photos" at bounding box center [154, 167] width 10 height 10
checkbox input "true"
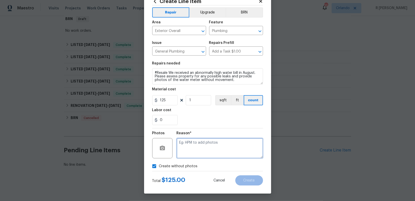
click at [212, 158] on textarea at bounding box center [220, 148] width 86 height 20
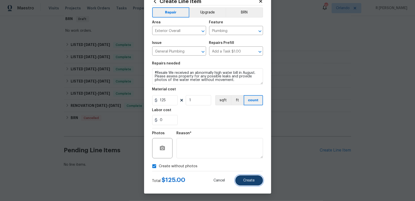
click at [243, 176] on button "Create" at bounding box center [249, 181] width 28 height 10
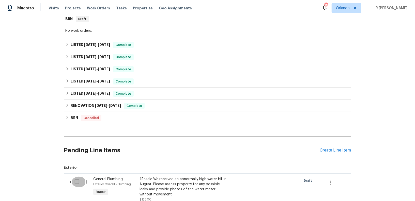
click at [79, 179] on input "checkbox" at bounding box center [79, 182] width 14 height 11
checkbox input "true"
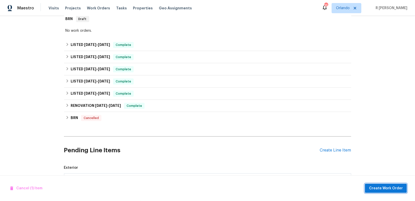
click at [373, 190] on span "Create Work Order" at bounding box center [386, 189] width 34 height 6
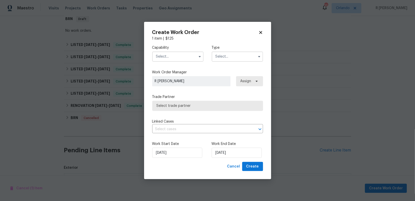
click at [174, 56] on input "text" at bounding box center [177, 57] width 51 height 10
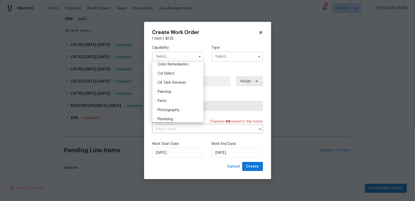
scroll to position [407, 0]
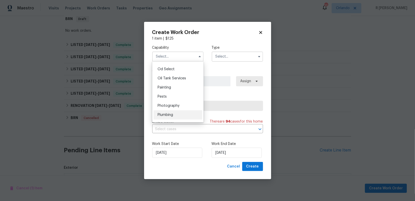
click at [180, 112] on div "Plumbing" at bounding box center [177, 115] width 49 height 9
type input "Plumbing"
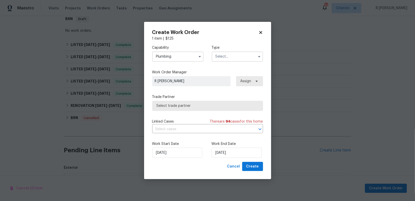
click at [244, 57] on input "text" at bounding box center [237, 57] width 51 height 10
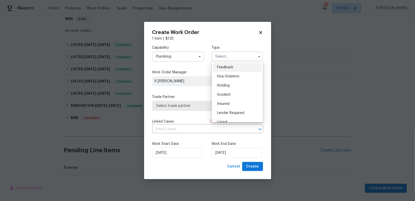
click at [242, 66] on div "Feedback" at bounding box center [237, 67] width 49 height 9
type input "Feedback"
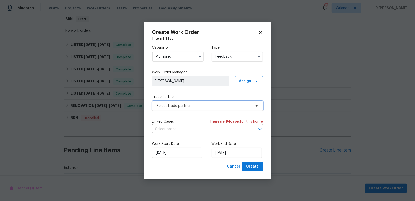
click at [201, 105] on span "Select trade partner" at bounding box center [204, 105] width 95 height 5
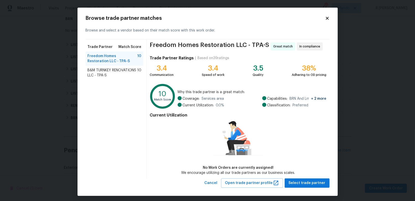
click at [124, 74] on span "B&M TURNKEY RENOVATIONS LLC - TPA-S" at bounding box center [113, 73] width 50 height 10
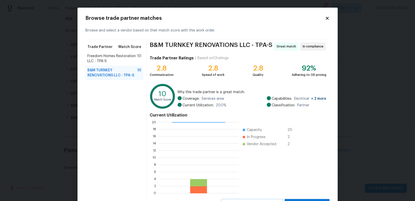
scroll to position [23, 0]
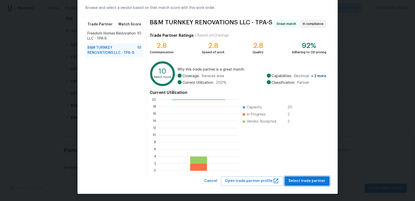
click at [307, 183] on span "Select trade partner" at bounding box center [307, 181] width 37 height 6
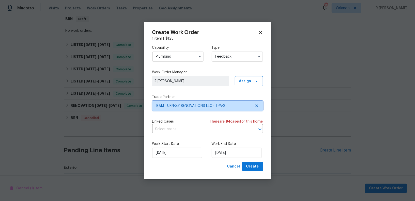
scroll to position [0, 0]
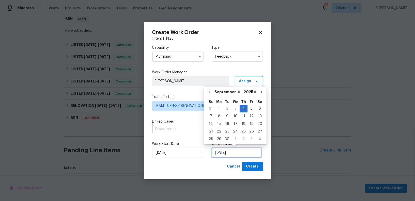
click at [225, 153] on input "04/09/2025" at bounding box center [237, 153] width 50 height 10
click at [219, 118] on div "8" at bounding box center [219, 116] width 8 height 7
type input "08/09/2025"
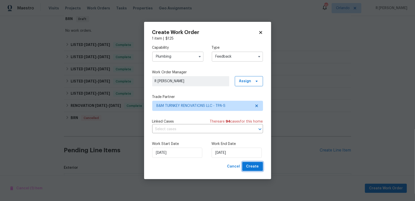
click at [254, 167] on span "Create" at bounding box center [252, 167] width 13 height 6
checkbox input "false"
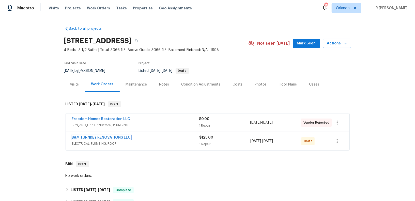
click at [114, 137] on link "B&M TURNKEY RENOVATIONS LLC" at bounding box center [101, 138] width 59 height 4
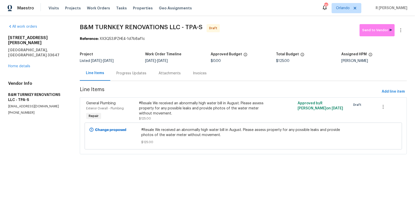
click at [138, 77] on div "Progress Updates" at bounding box center [131, 73] width 42 height 15
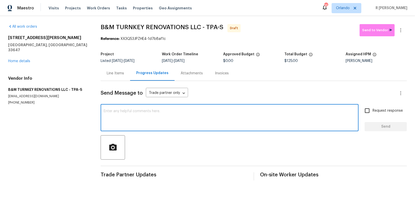
click at [201, 119] on textarea at bounding box center [230, 119] width 252 height 18
paste textarea "Hey, this is Tamil from Opendoor. I’m confirming you received the WO for the pr…"
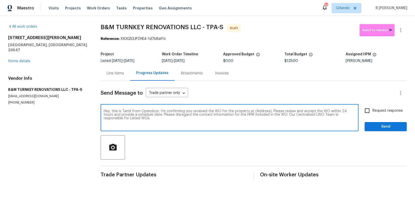
click at [262, 110] on textarea "Hey, this is Tamil from Opendoor. I’m confirming you received the WO for the pr…" at bounding box center [230, 119] width 252 height 18
paste textarea "18122 Sugar Brooke Dr, Tampa, FL 33647"
type textarea "Hey, this is Tamil from Opendoor. I’m confirming you received the WO for the pr…"
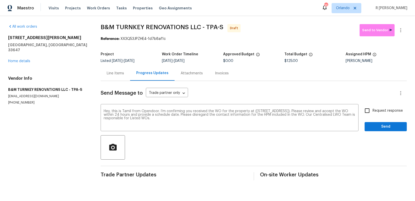
click at [375, 112] on span "Request response" at bounding box center [388, 110] width 30 height 5
click at [373, 112] on input "Request response" at bounding box center [367, 110] width 11 height 11
checkbox input "true"
click at [376, 124] on span "Send" at bounding box center [386, 127] width 34 height 6
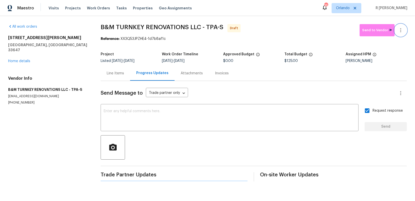
click at [401, 32] on icon "button" at bounding box center [401, 30] width 6 height 6
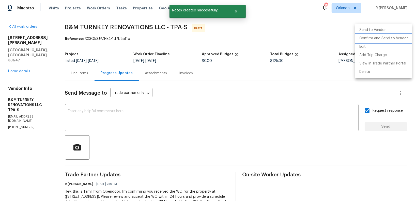
click at [391, 38] on li "Confirm and Send to Vendor" at bounding box center [383, 38] width 57 height 8
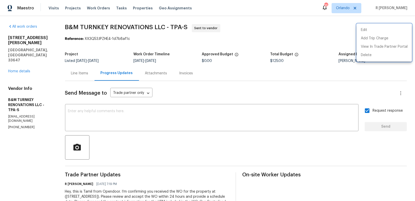
click at [189, 131] on div at bounding box center [207, 100] width 415 height 201
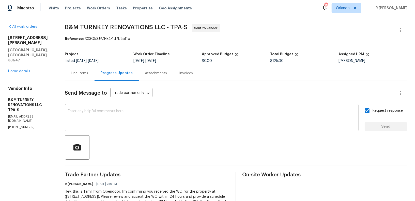
click at [201, 121] on textarea at bounding box center [211, 119] width 287 height 18
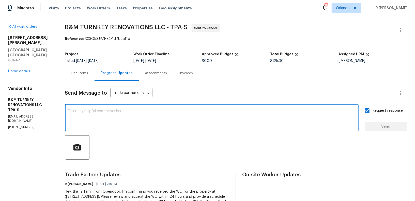
paste textarea "Attention All Work Orders must include before-photos (both close-up and wide-an…"
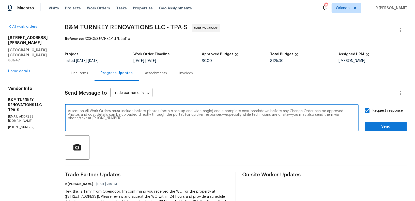
type textarea "Attention All Work Orders must include before-photos (both close-up and wide-an…"
click at [395, 130] on span "Send" at bounding box center [386, 127] width 34 height 6
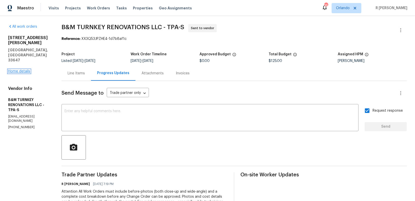
click at [18, 70] on link "Home details" at bounding box center [19, 72] width 22 height 4
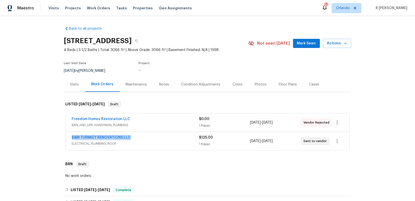
drag, startPoint x: 141, startPoint y: 138, endPoint x: 13, endPoint y: 133, distance: 128.2
click at [13, 133] on div "Back to all projects 18122 Sugar Brooke Dr, Tampa, FL 33647 4 Beds | 3 1/2 Bath…" at bounding box center [207, 108] width 415 height 185
copy link "B&M TURNKEY RENOVATIONS LLC"
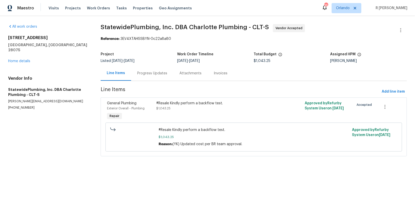
click at [159, 81] on div "Progress Updates" at bounding box center [152, 73] width 42 height 15
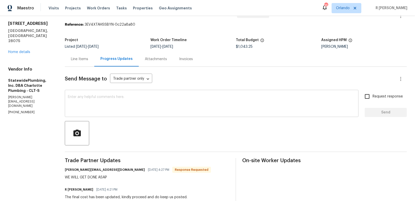
scroll to position [26, 0]
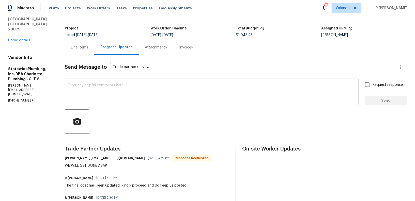
click at [143, 89] on textarea at bounding box center [212, 93] width 288 height 18
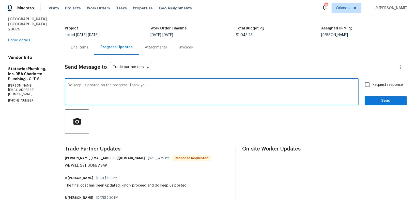
type textarea "Do keep us posted on the progress. Thank you."
click at [393, 101] on span "Send" at bounding box center [386, 101] width 34 height 6
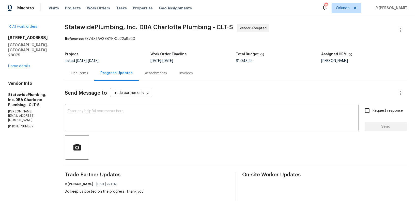
scroll to position [71, 0]
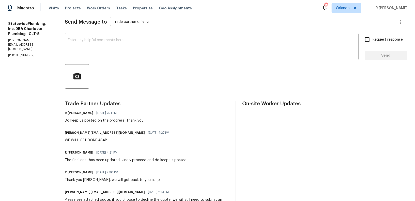
click at [103, 141] on div "WE WILL GET DONE ASAP" at bounding box center [118, 140] width 107 height 5
copy div "WE WILL GET DONE ASAP"
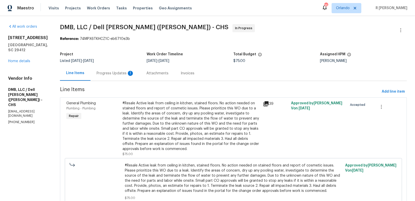
click at [115, 73] on div "Progress Updates 1" at bounding box center [116, 73] width 38 height 5
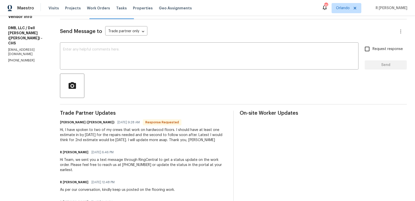
scroll to position [58, 0]
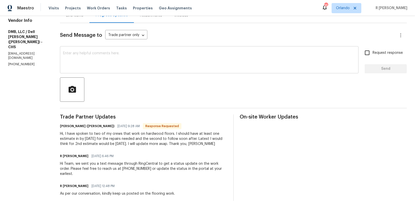
click at [144, 50] on div "x ​" at bounding box center [209, 61] width 299 height 26
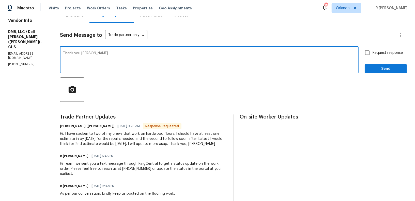
type textarea "Thank you [PERSON_NAME]."
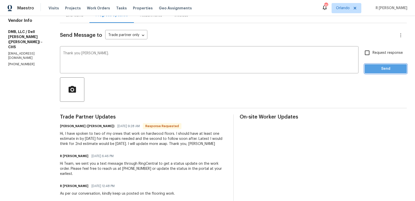
click at [400, 67] on span "Send" at bounding box center [386, 69] width 34 height 6
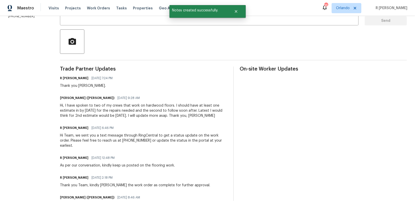
scroll to position [104, 0]
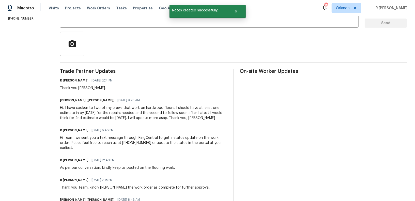
click at [123, 117] on div "Hi, I have spoken to two of my crews that work on hardwood floors. I should hav…" at bounding box center [143, 112] width 167 height 15
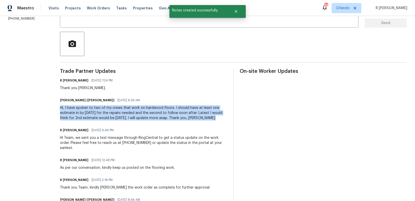
click at [123, 117] on div "Hi, I have spoken to two of my crews that work on hardwood floors. I should hav…" at bounding box center [143, 112] width 167 height 15
copy div "Hi, I have spoken to two of my crews that work on hardwood floors. I should hav…"
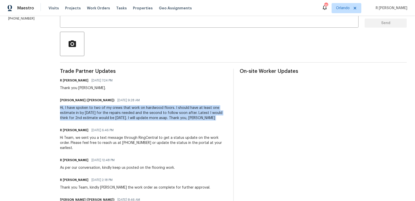
scroll to position [0, 0]
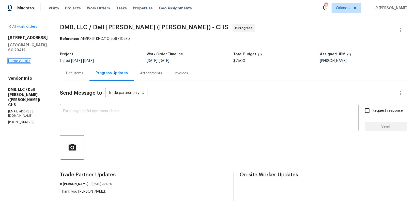
click at [27, 63] on link "Home details" at bounding box center [19, 61] width 22 height 4
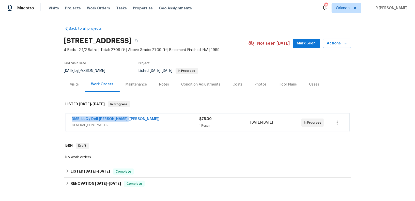
drag, startPoint x: 129, startPoint y: 119, endPoint x: 0, endPoint y: 109, distance: 129.2
click at [0, 109] on div "Back to all projects [STREET_ADDRESS] 4 Beds | 2 1/2 Baths | Total: 2709 ft² | …" at bounding box center [207, 108] width 415 height 185
copy link "DMB, LLC / Dell [PERSON_NAME] ([PERSON_NAME])"
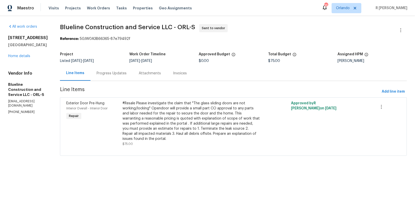
click at [107, 74] on div "Progress Updates" at bounding box center [112, 73] width 30 height 5
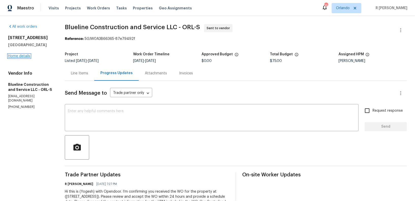
click at [24, 56] on link "Home details" at bounding box center [19, 56] width 22 height 4
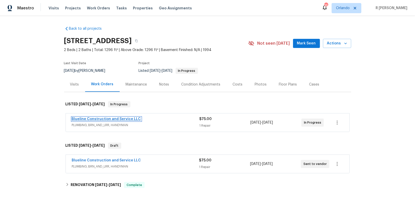
click at [132, 118] on link "Blueline Construction and Service LLC" at bounding box center [106, 119] width 69 height 4
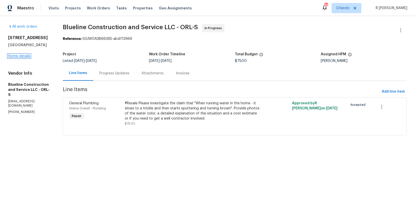
click at [25, 55] on link "Home details" at bounding box center [19, 56] width 22 height 4
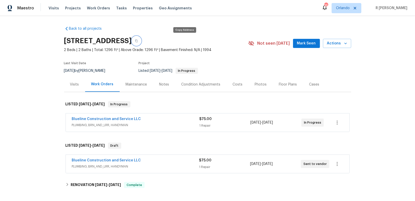
click at [138, 40] on icon "button" at bounding box center [136, 40] width 3 height 3
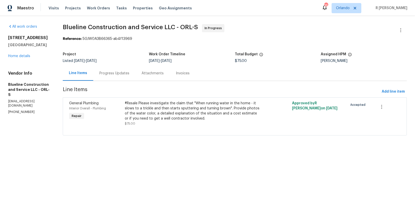
click at [123, 70] on div "Progress Updates" at bounding box center [114, 73] width 42 height 15
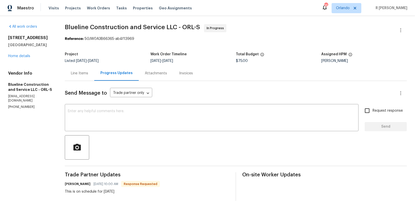
scroll to position [42, 0]
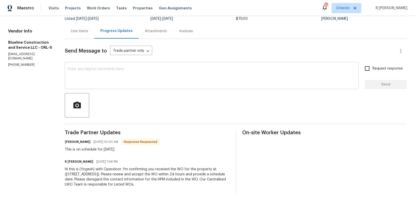
click at [134, 71] on textarea at bounding box center [212, 76] width 288 height 18
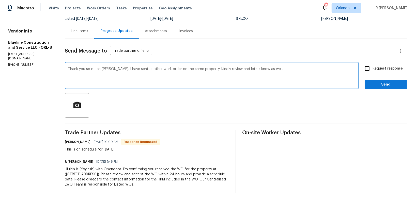
type textarea "Thank you so much chris. I have sent another work order on the same property. K…"
click at [383, 84] on span "Send" at bounding box center [386, 85] width 34 height 6
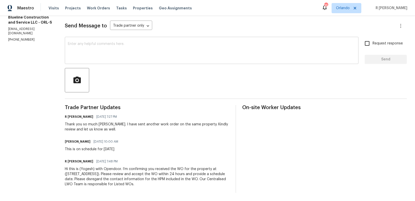
scroll to position [0, 0]
drag, startPoint x: 128, startPoint y: 148, endPoint x: 128, endPoint y: 151, distance: 3.6
click at [128, 151] on div "Chris Brown 09/03/2025 10:00 AM This is on schedule for Tuesday 9/9" at bounding box center [147, 145] width 165 height 14
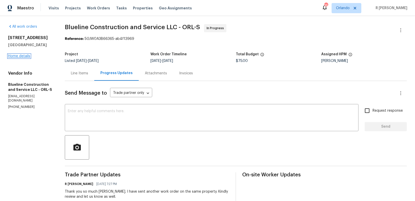
click at [17, 55] on link "Home details" at bounding box center [19, 56] width 22 height 4
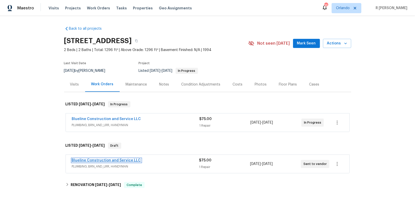
click at [87, 161] on link "Blueline Construction and Service LLC" at bounding box center [106, 161] width 69 height 4
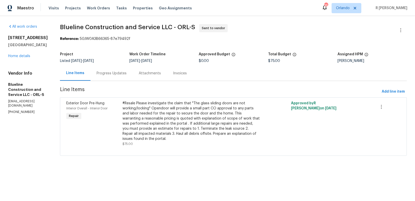
click at [122, 67] on div "Progress Updates" at bounding box center [111, 73] width 42 height 15
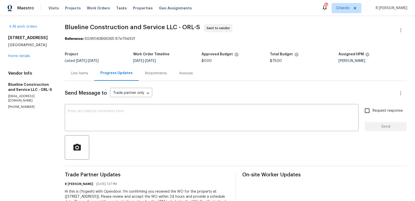
click at [19, 105] on p "(407) 702-8301" at bounding box center [30, 107] width 44 height 4
copy p "(407) 702-8301"
click at [177, 113] on textarea at bounding box center [212, 119] width 288 height 18
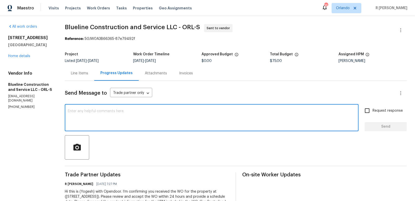
paste textarea "Hi Team, we sent you a text message through RingCentral to get a status update …"
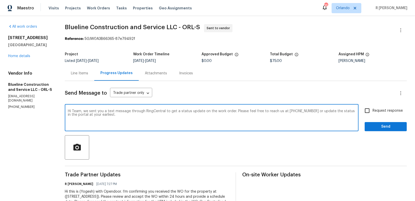
type textarea "Hi Team, we sent you a text message through RingCentral to get a status update …"
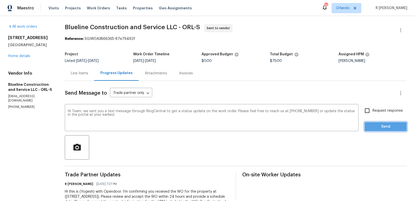
click at [393, 124] on span "Send" at bounding box center [386, 127] width 34 height 6
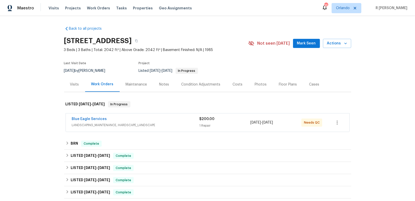
click at [150, 115] on div "Blue Eagle Services LANDSCAPING_MAINTENANCE, HARDSCAPE_LANDSCAPE $200.00 1 Repa…" at bounding box center [208, 123] width 284 height 18
click at [132, 123] on span "LANDSCAPING_MAINTENANCE, HARDSCAPE_LANDSCAPE" at bounding box center [136, 125] width 128 height 5
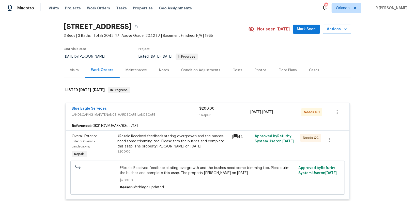
scroll to position [26, 0]
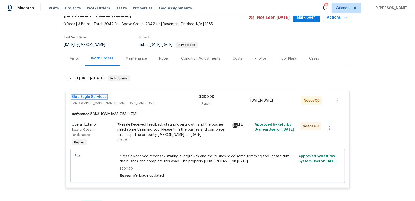
click at [75, 96] on link "Blue Eagle Services" at bounding box center [89, 97] width 35 height 4
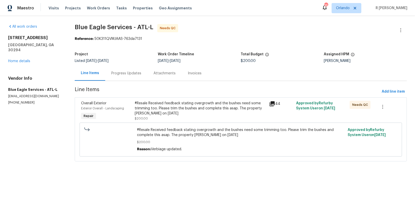
click at [134, 77] on div "Progress Updates" at bounding box center [126, 73] width 42 height 15
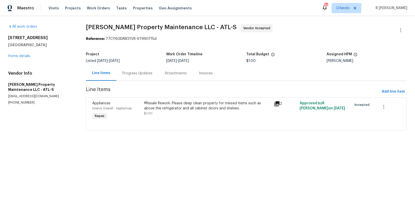
click at [130, 73] on div "Progress Updates" at bounding box center [137, 73] width 30 height 5
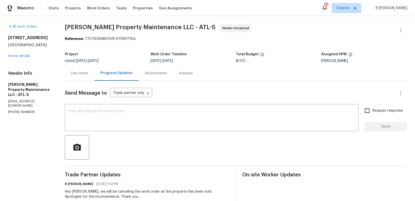
click at [71, 74] on div "Line Items" at bounding box center [79, 73] width 17 height 5
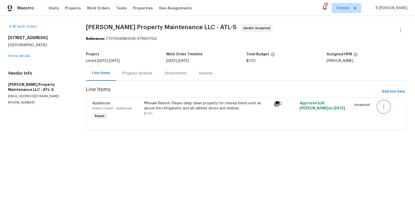
click at [388, 110] on button "button" at bounding box center [384, 107] width 12 height 12
click at [387, 105] on li "Cancel" at bounding box center [388, 107] width 20 height 8
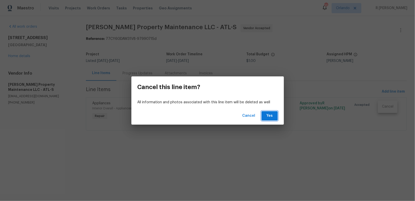
click at [269, 119] on span "Yes" at bounding box center [270, 116] width 8 height 6
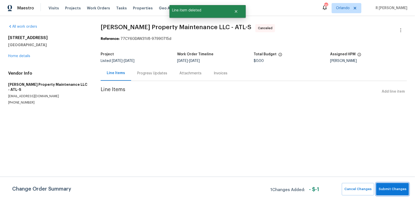
click at [390, 192] on span "Submit Changes" at bounding box center [393, 190] width 28 height 6
